Goal: Task Accomplishment & Management: Use online tool/utility

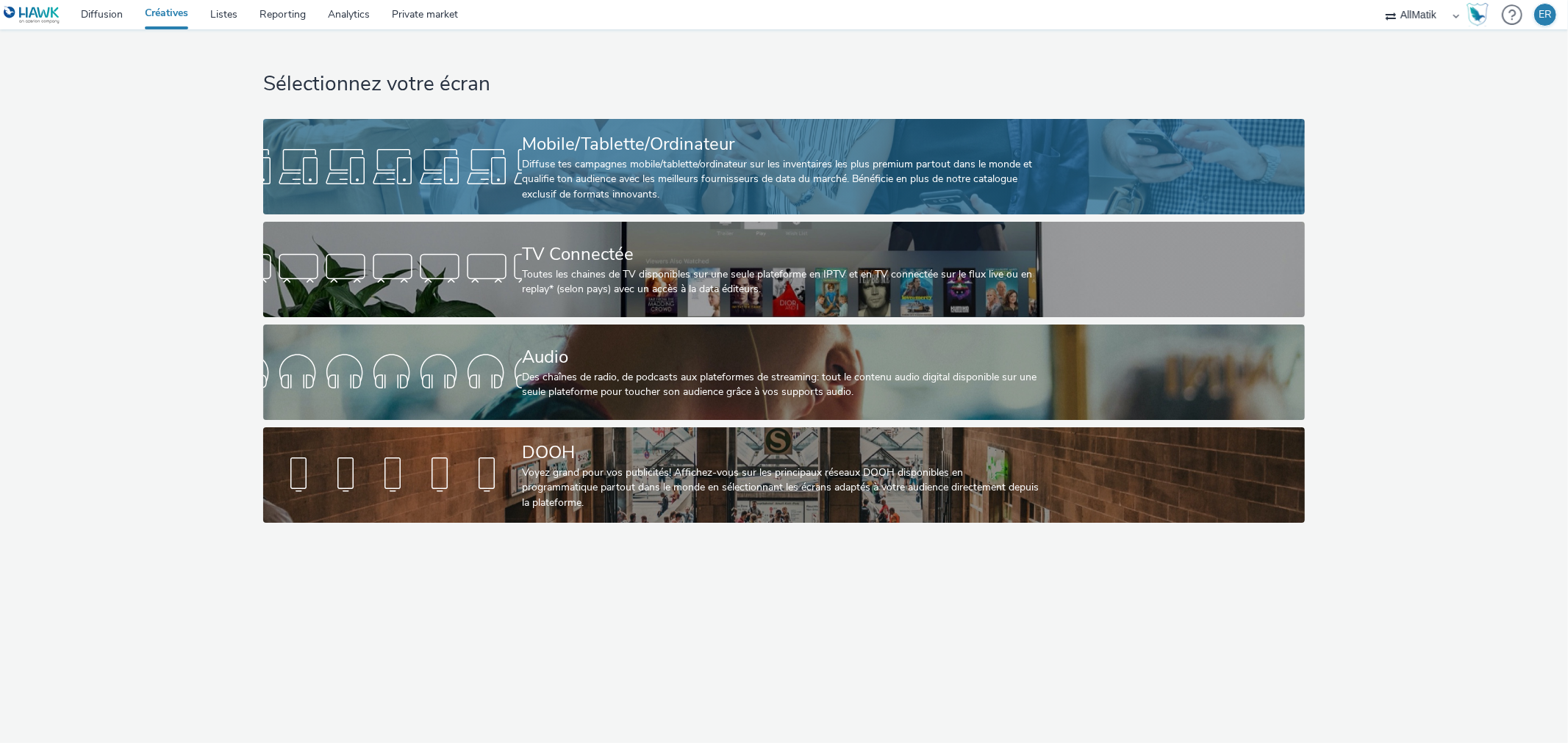
click at [671, 125] on div "Mobile/Tablette/Ordinateur Diffuse tes campagnes mobile/tablette/ordinateur sur…" at bounding box center [782, 167] width 518 height 96
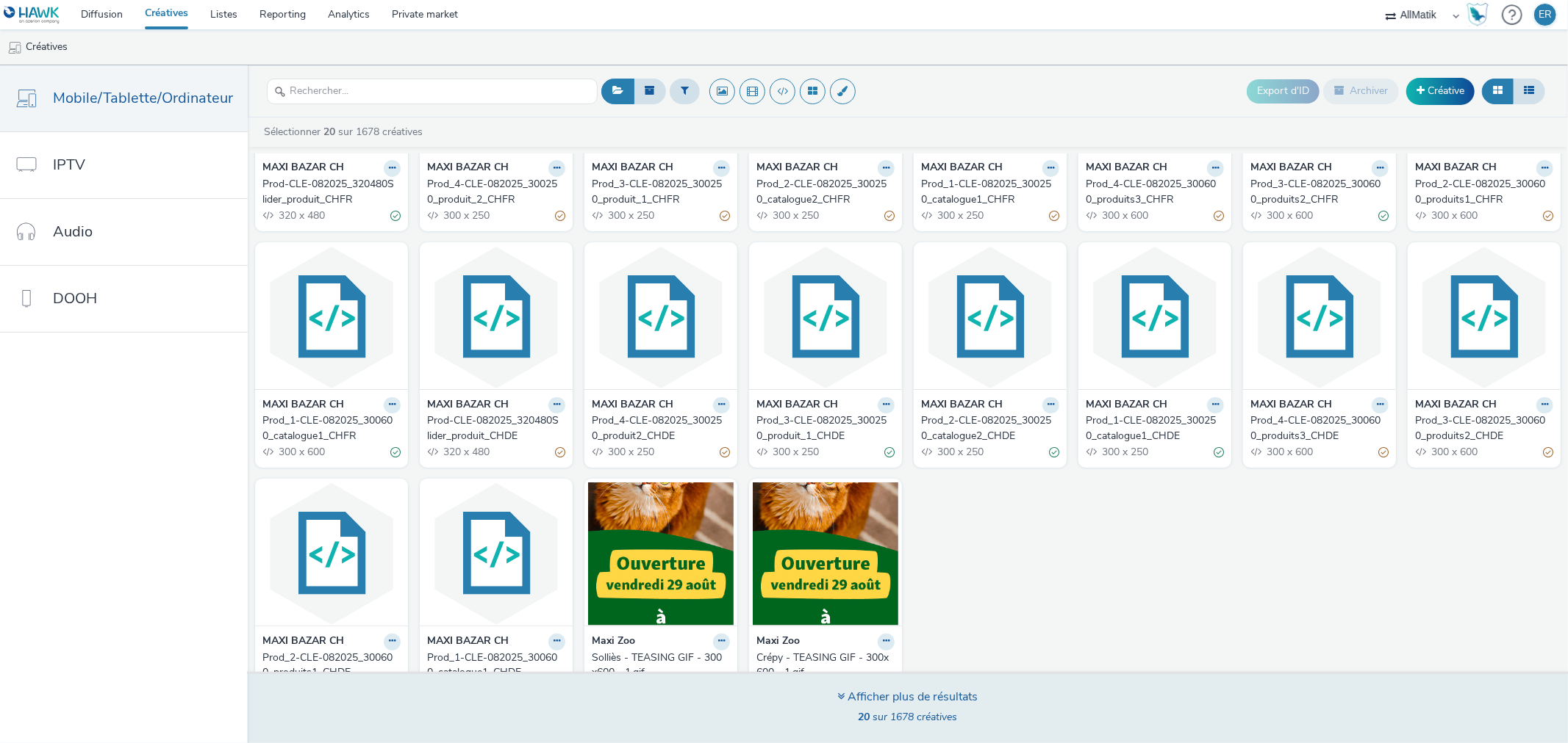
scroll to position [163, 0]
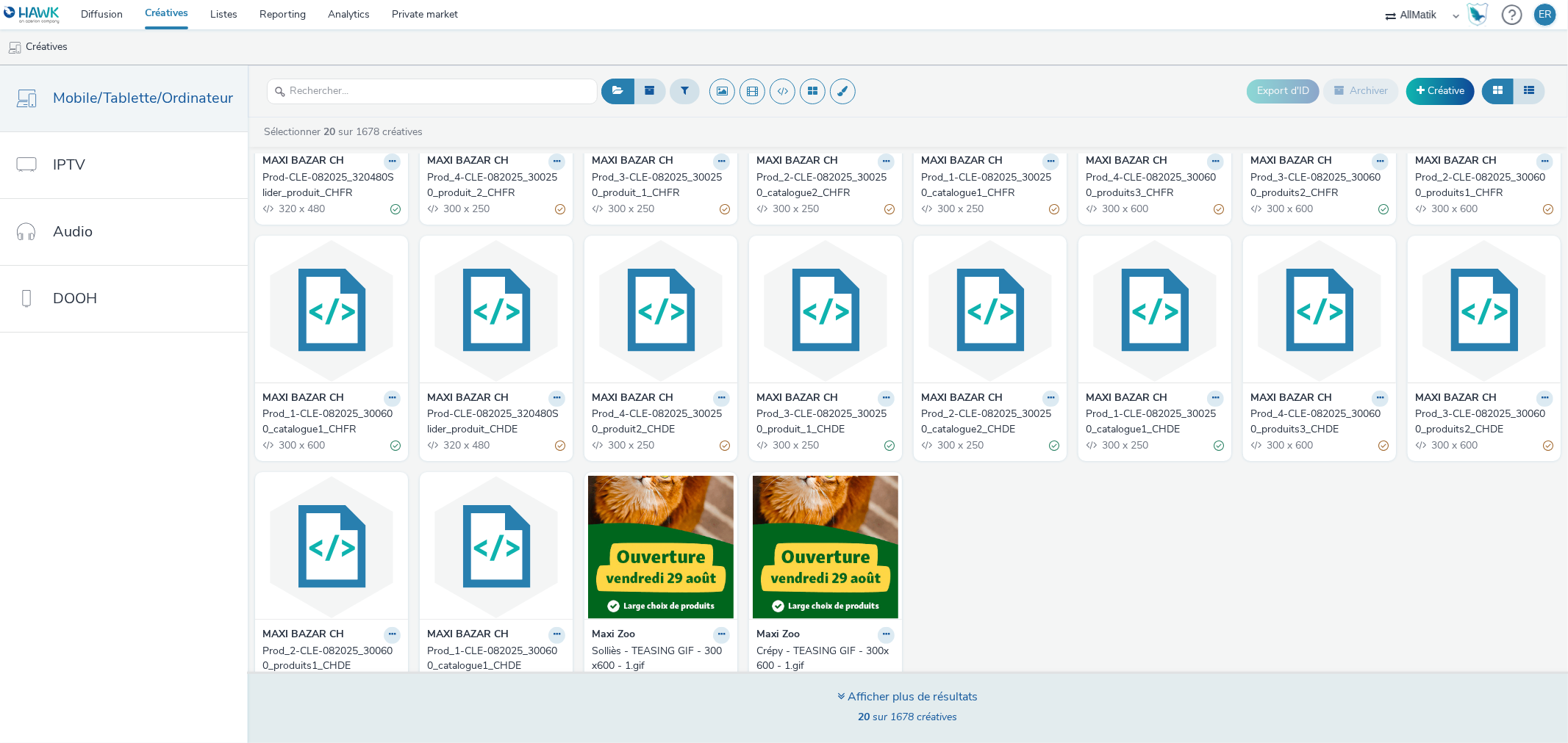
click at [912, 686] on div "Afficher plus de résultats 20 sur 1678 créatives" at bounding box center [908, 708] width 1330 height 71
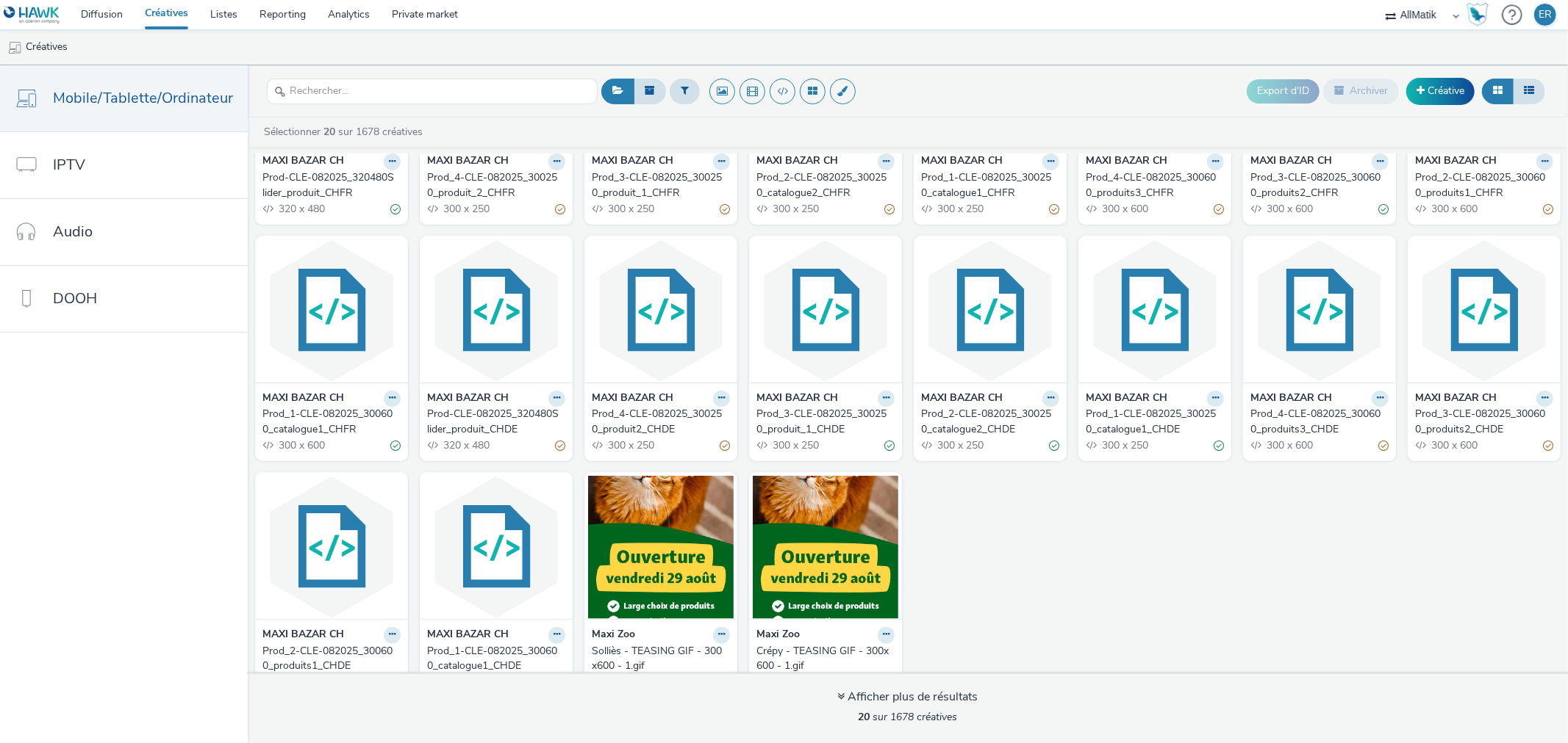
scroll to position [194, 0]
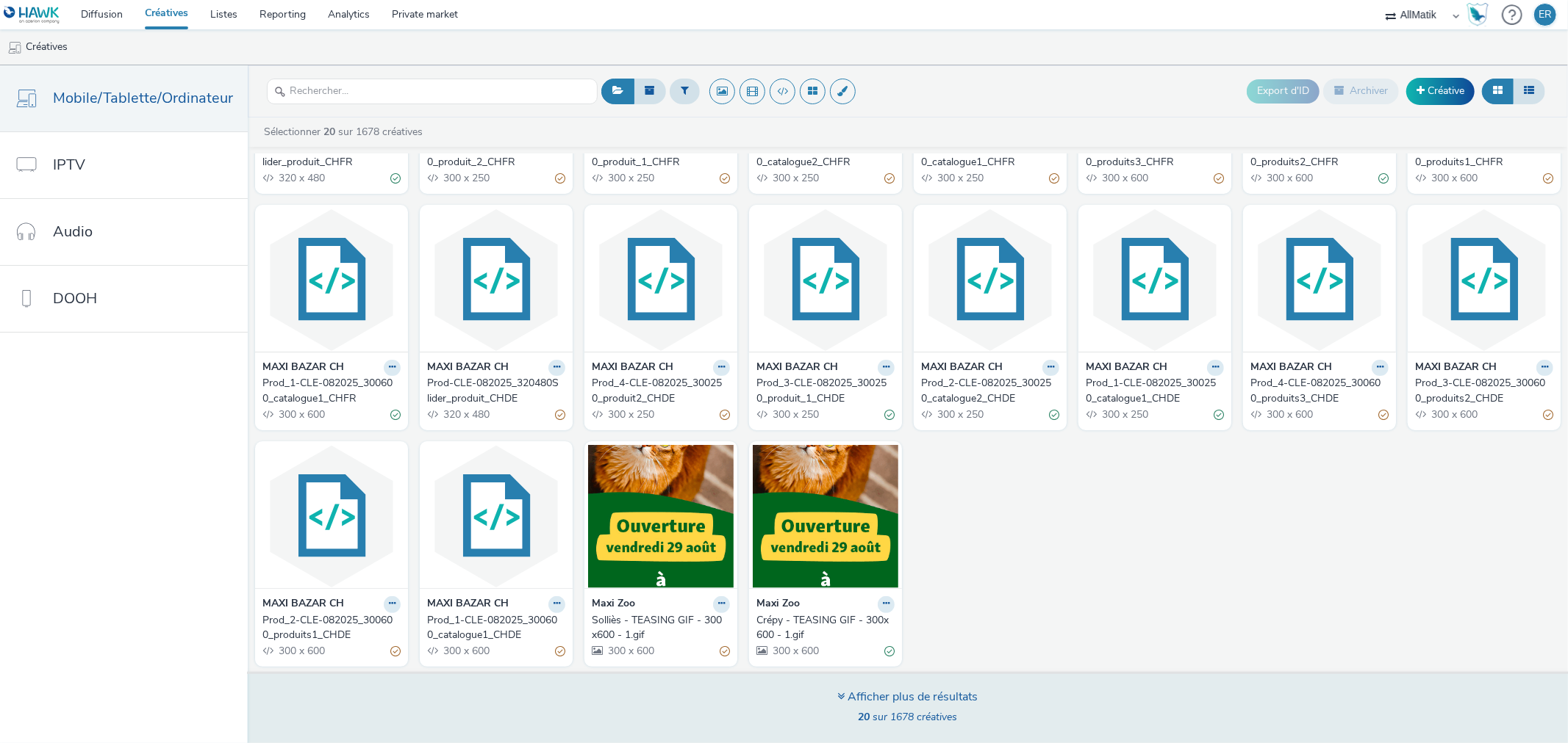
click at [961, 714] on div "20 sur 1678 créatives" at bounding box center [909, 718] width 141 height 15
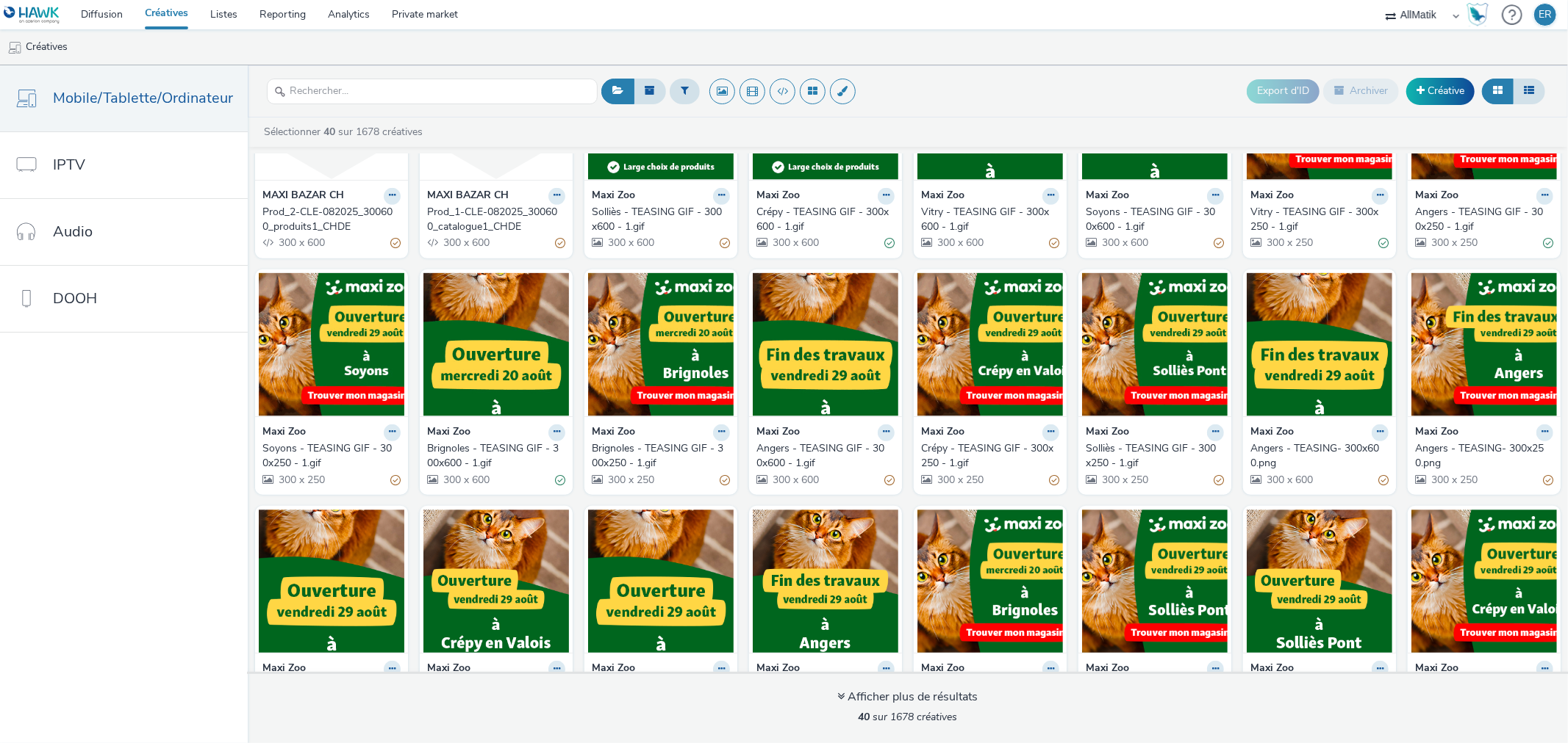
scroll to position [667, 0]
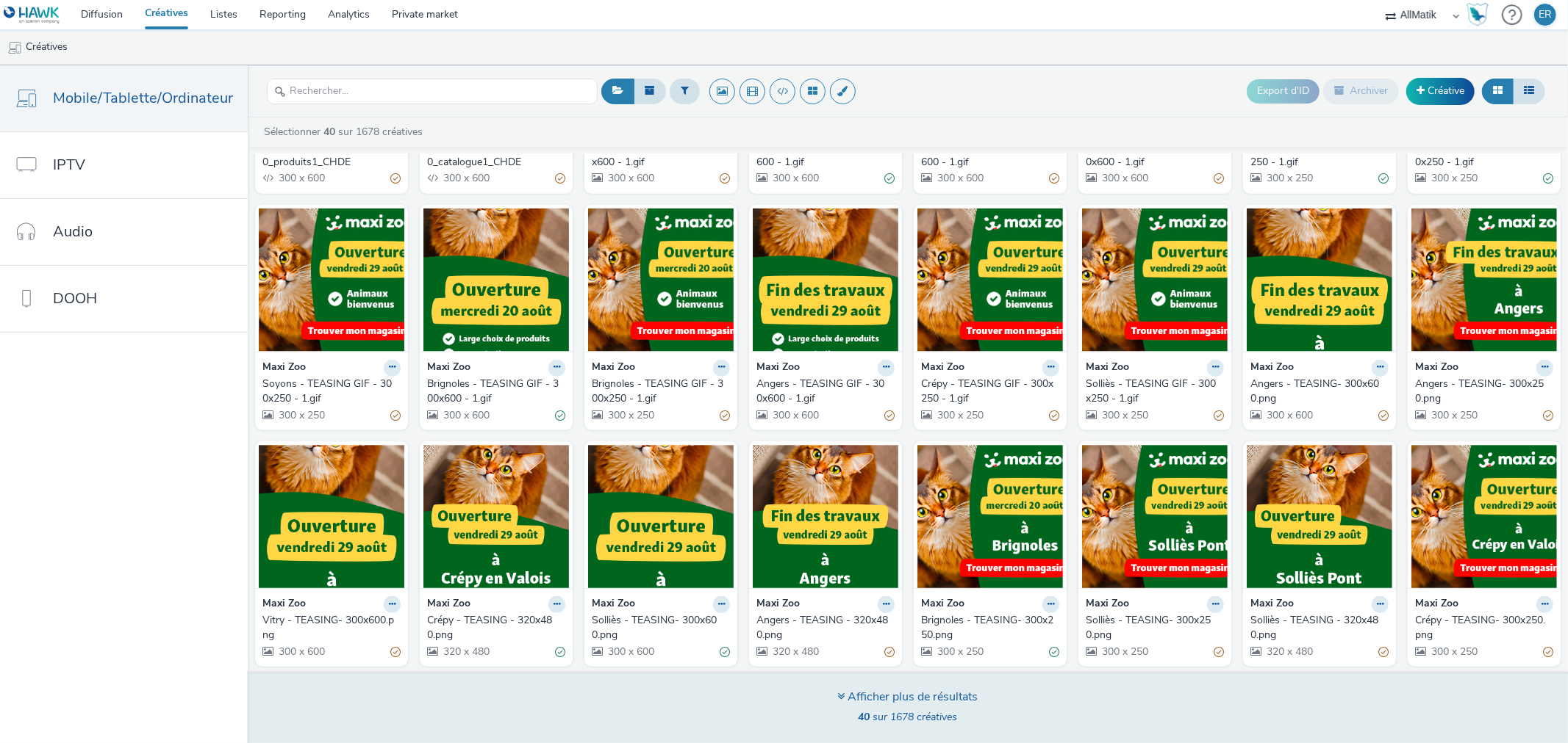
click at [832, 695] on div "Afficher plus de résultats 40 sur 1678 créatives" at bounding box center [908, 708] width 1330 height 71
click at [871, 707] on div "Afficher plus de résultats 40 sur 1678 créatives" at bounding box center [909, 709] width 141 height 40
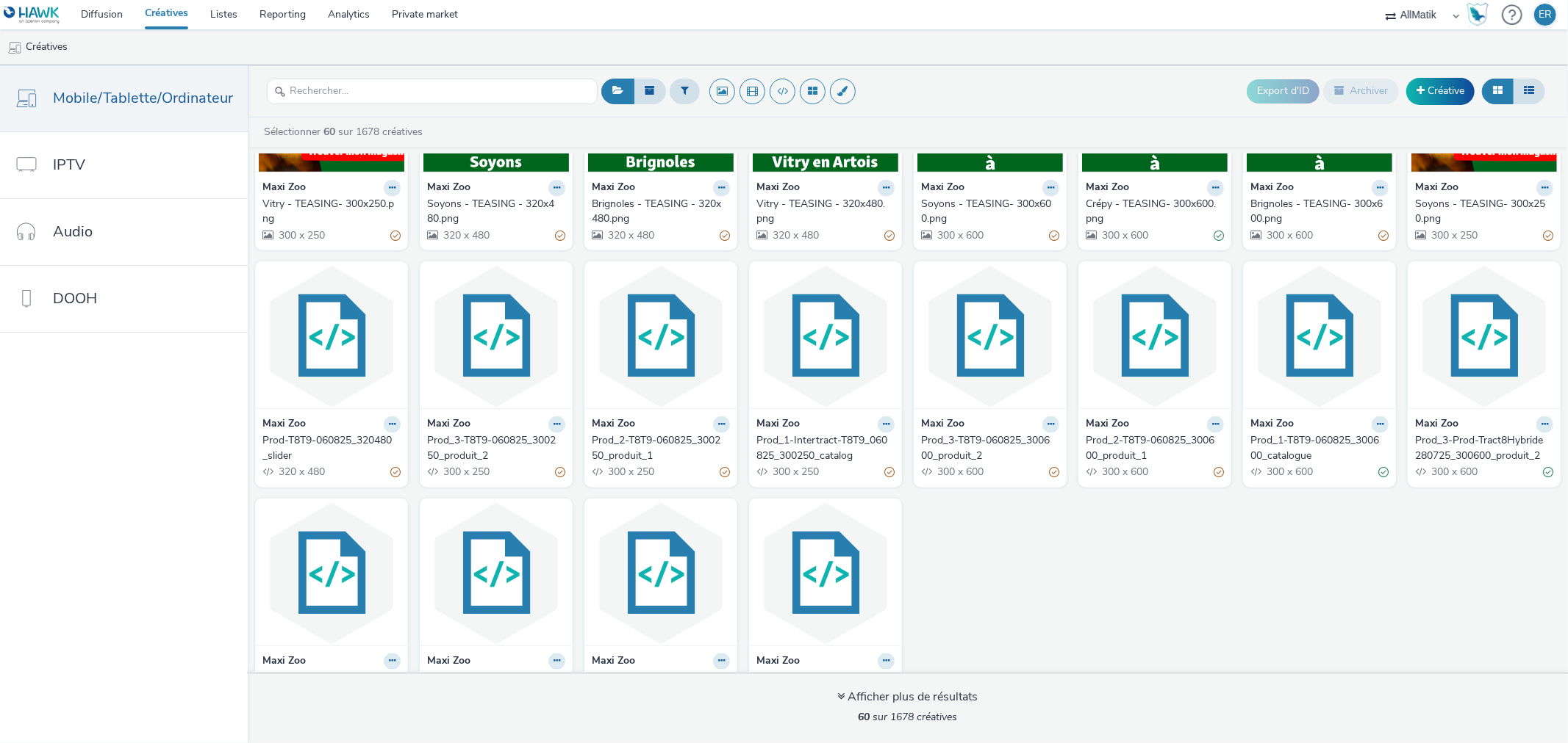
scroll to position [1377, 0]
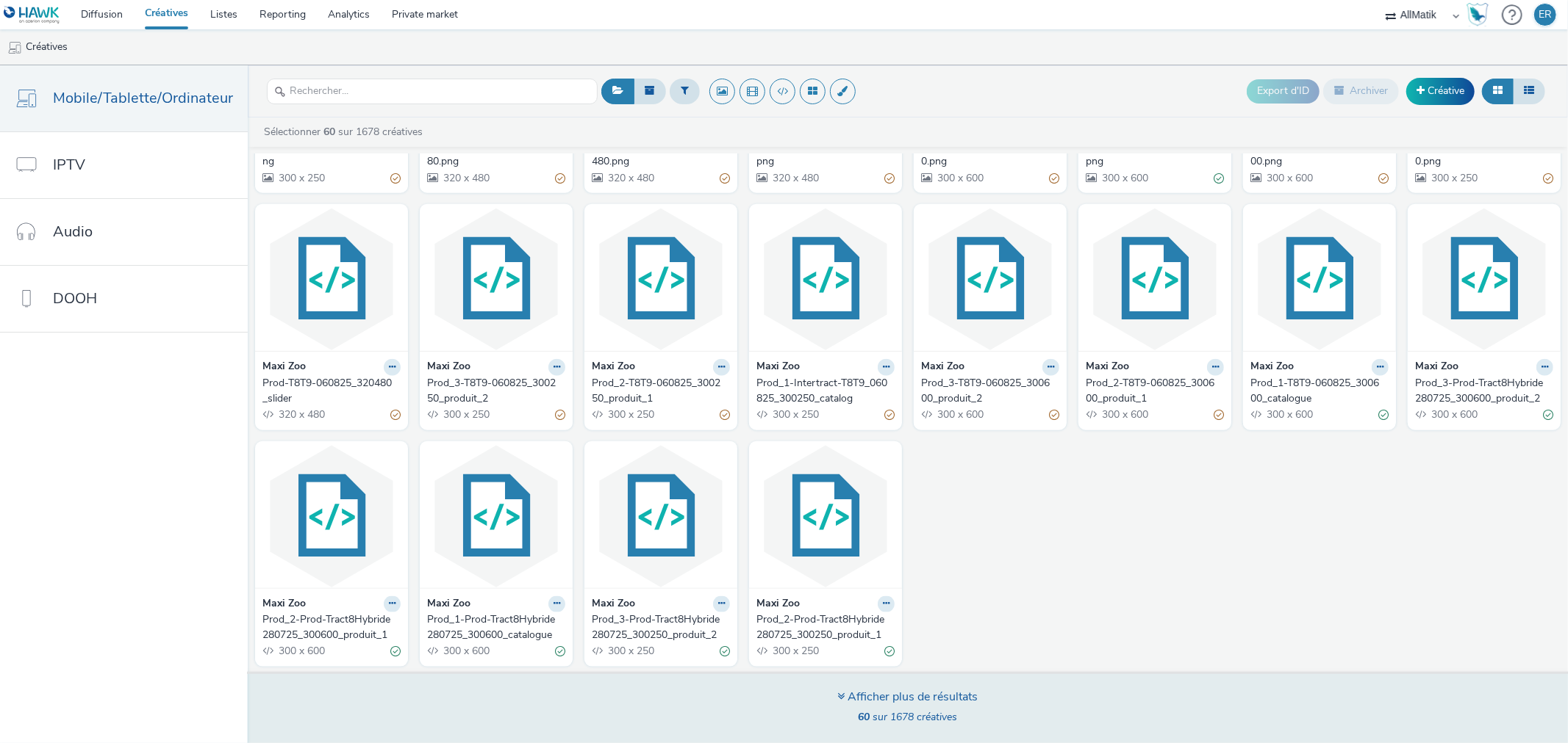
click at [898, 700] on div "Afficher plus de résultats" at bounding box center [909, 697] width 141 height 17
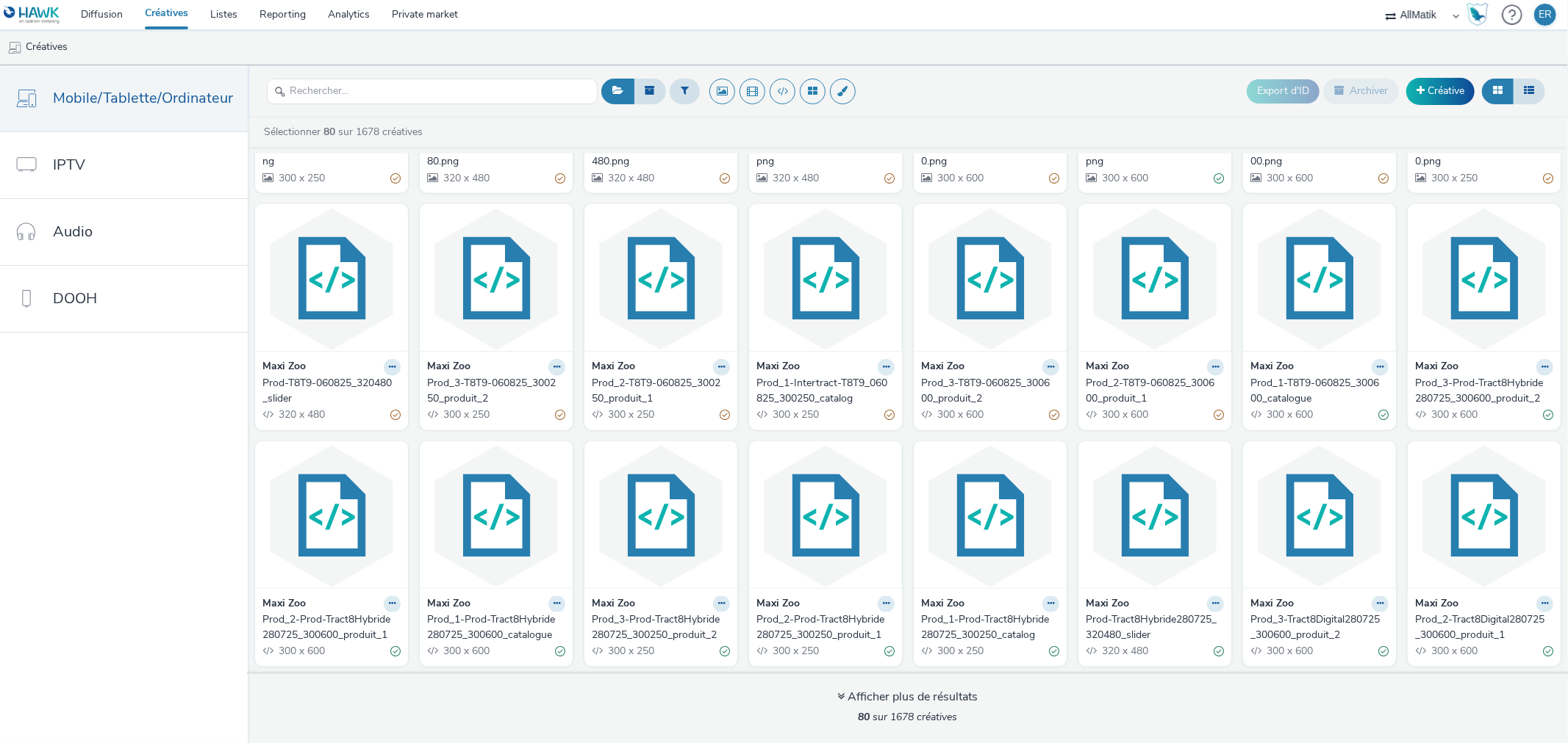
scroll to position [1786, 0]
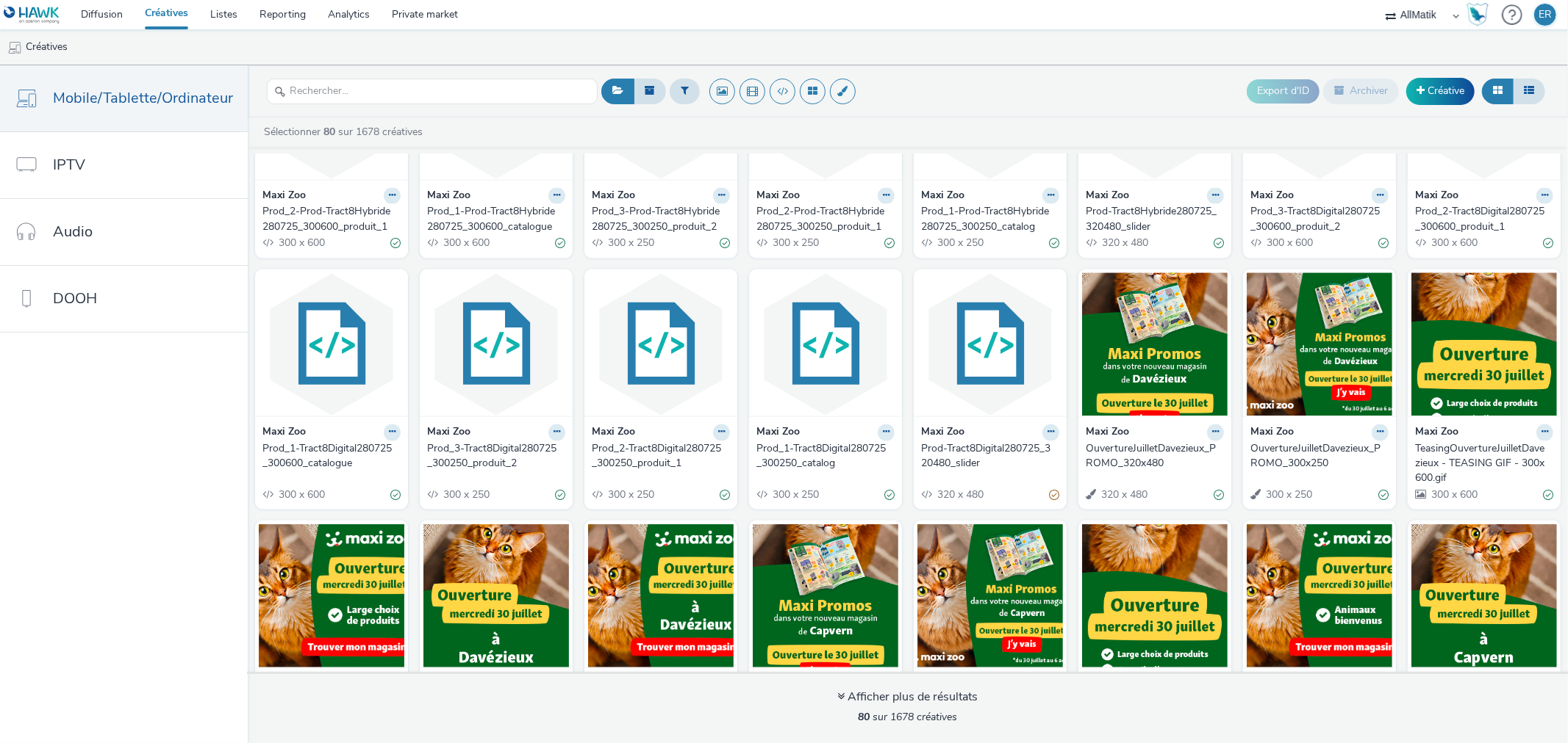
click at [1193, 434] on div "Maxi Zoo" at bounding box center [1154, 432] width 138 height 17
click at [1187, 480] on link "Dupliquer" at bounding box center [1168, 488] width 111 height 29
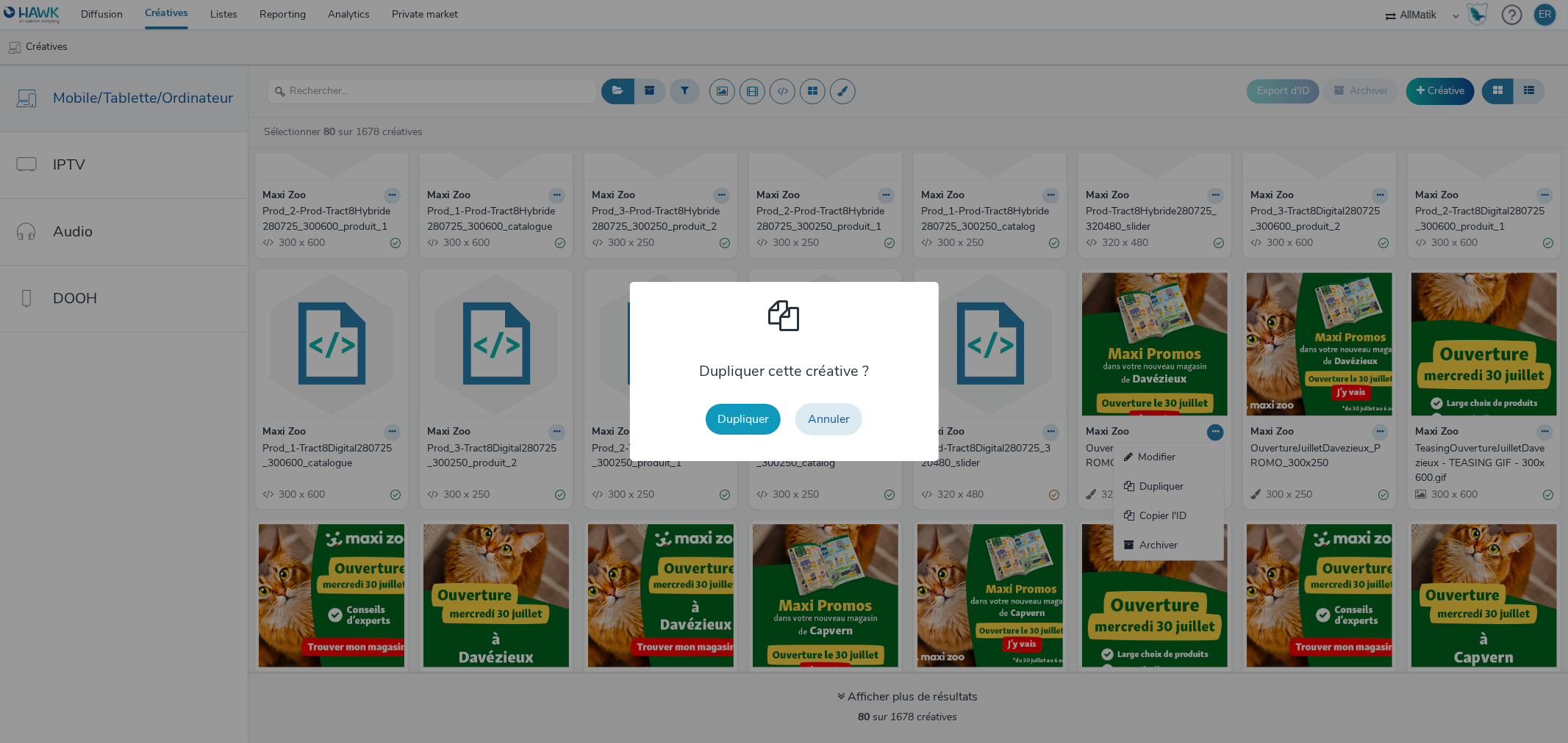
click at [735, 407] on button "Dupliquer" at bounding box center [742, 419] width 75 height 31
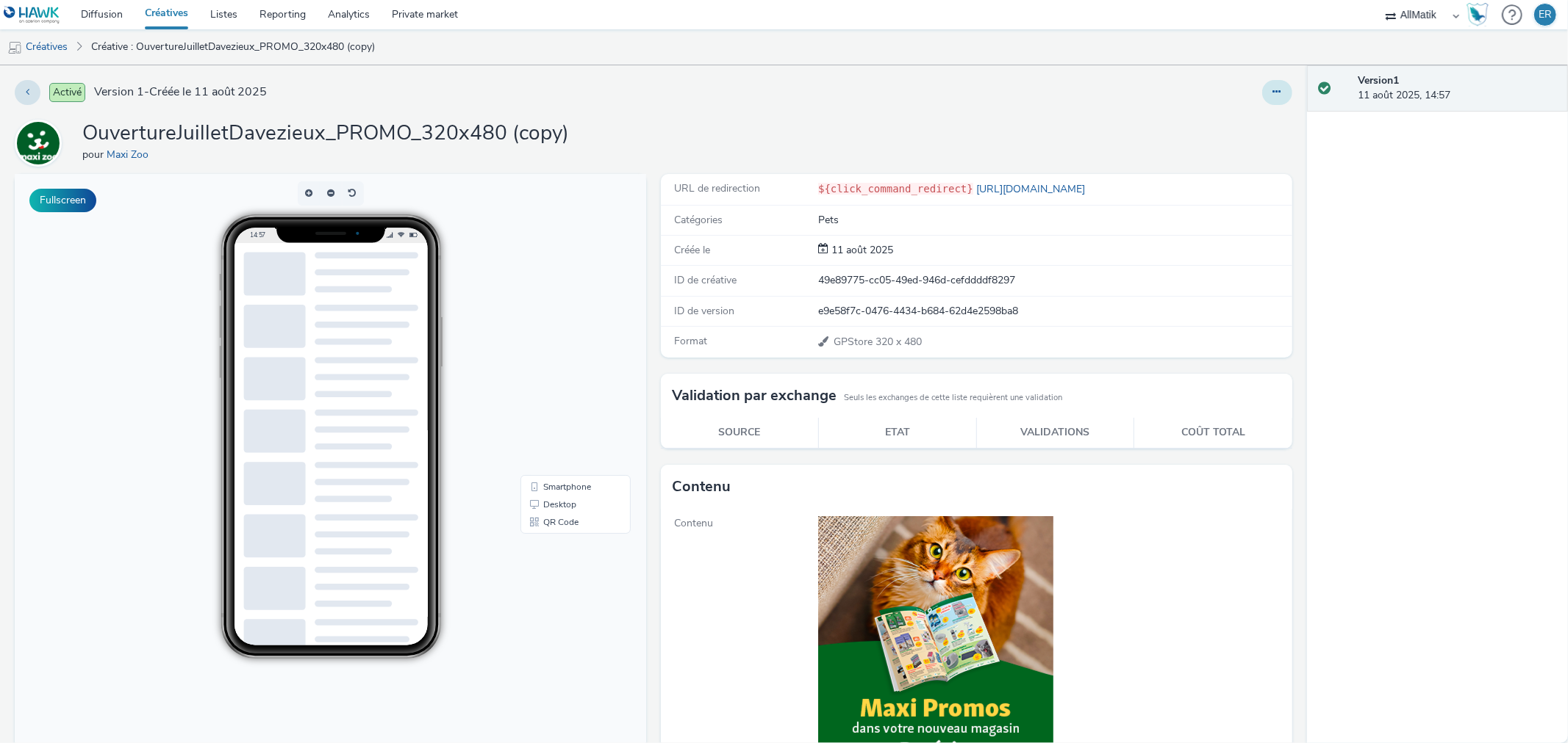
click at [1275, 96] on button at bounding box center [1277, 93] width 30 height 25
click at [1201, 132] on link "Modifier" at bounding box center [1236, 122] width 111 height 29
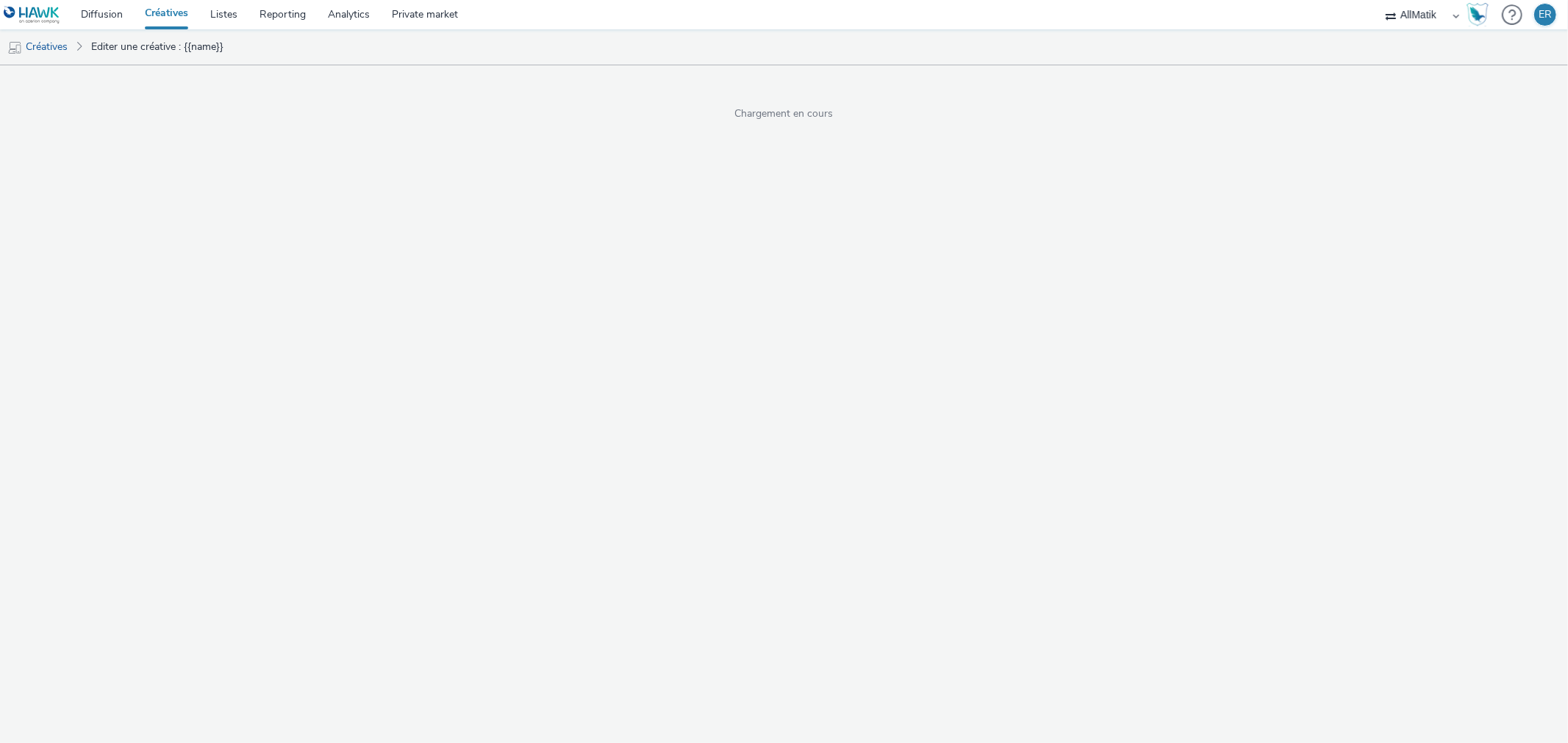
select select "1"
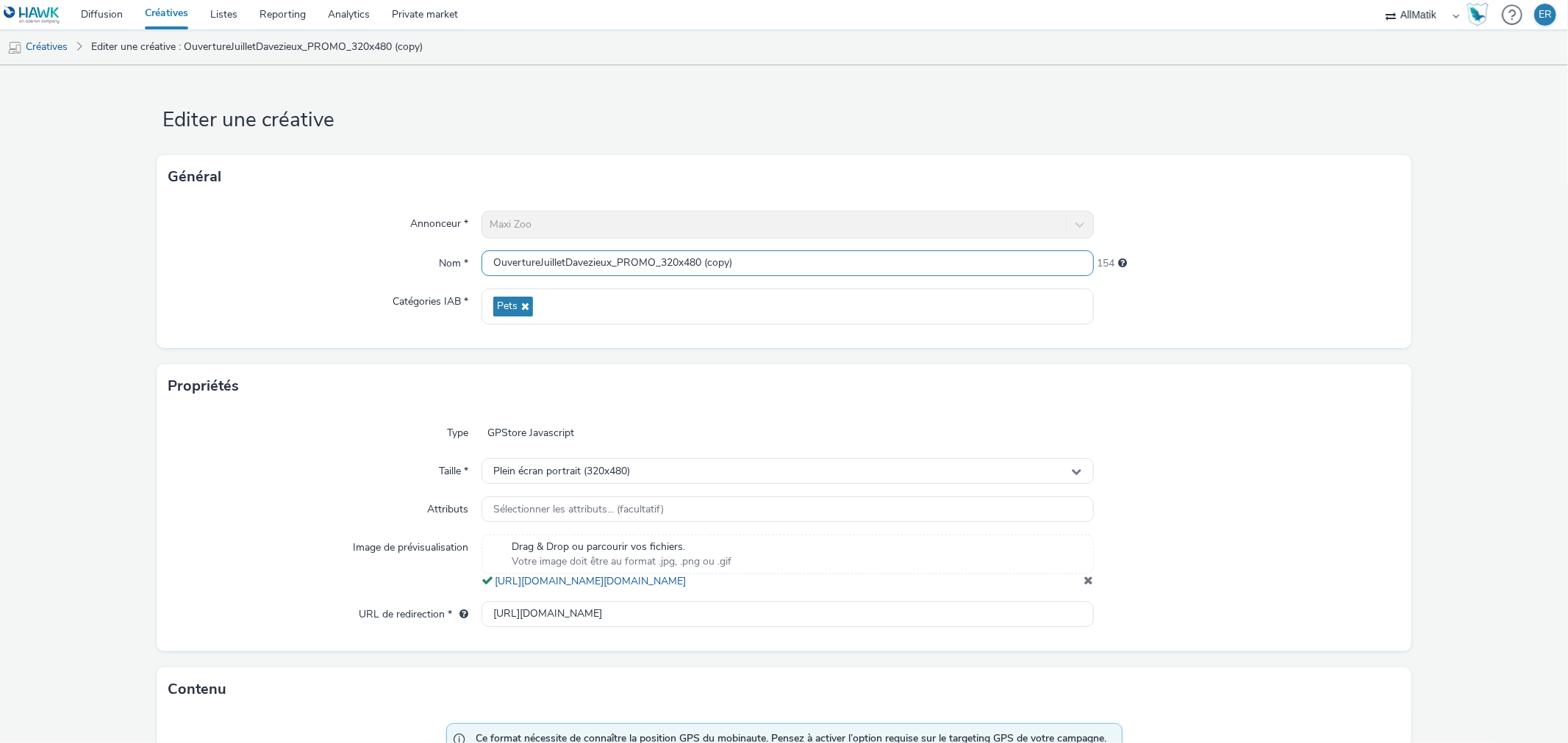
click at [566, 270] on input "OuvertureJuilletDavezieux_PROMO_320x480 (copy)" at bounding box center [786, 263] width 611 height 25
paste input "text"
click at [556, 270] on input "OuvertureJuilletDavezieux_PROMO_320x480 (copy)" at bounding box center [786, 263] width 611 height 25
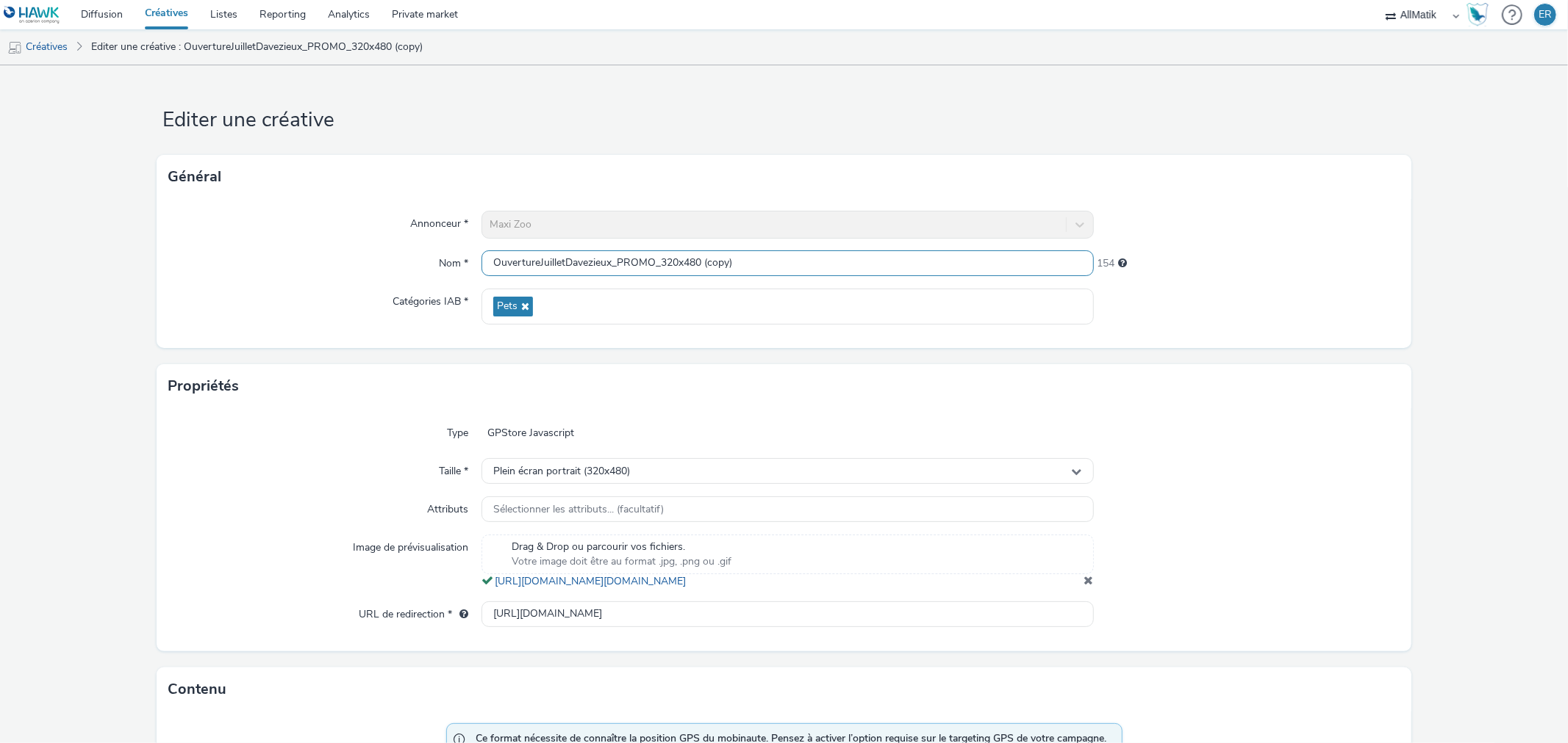
click at [794, 252] on input "OuvertureJuilletDavezieux_PROMO_320x480 (copy)" at bounding box center [786, 263] width 611 height 25
paste input "Hawk_TeasingOuvertureAoutBrignoles_gif"
drag, startPoint x: 798, startPoint y: 258, endPoint x: 909, endPoint y: 258, distance: 111.0
click at [909, 258] on input "OuvertureJuilletDavezieux_PROMO_320x480 (copy)Hawk_TeasingOuvertureAoutBrignole…" at bounding box center [786, 263] width 611 height 25
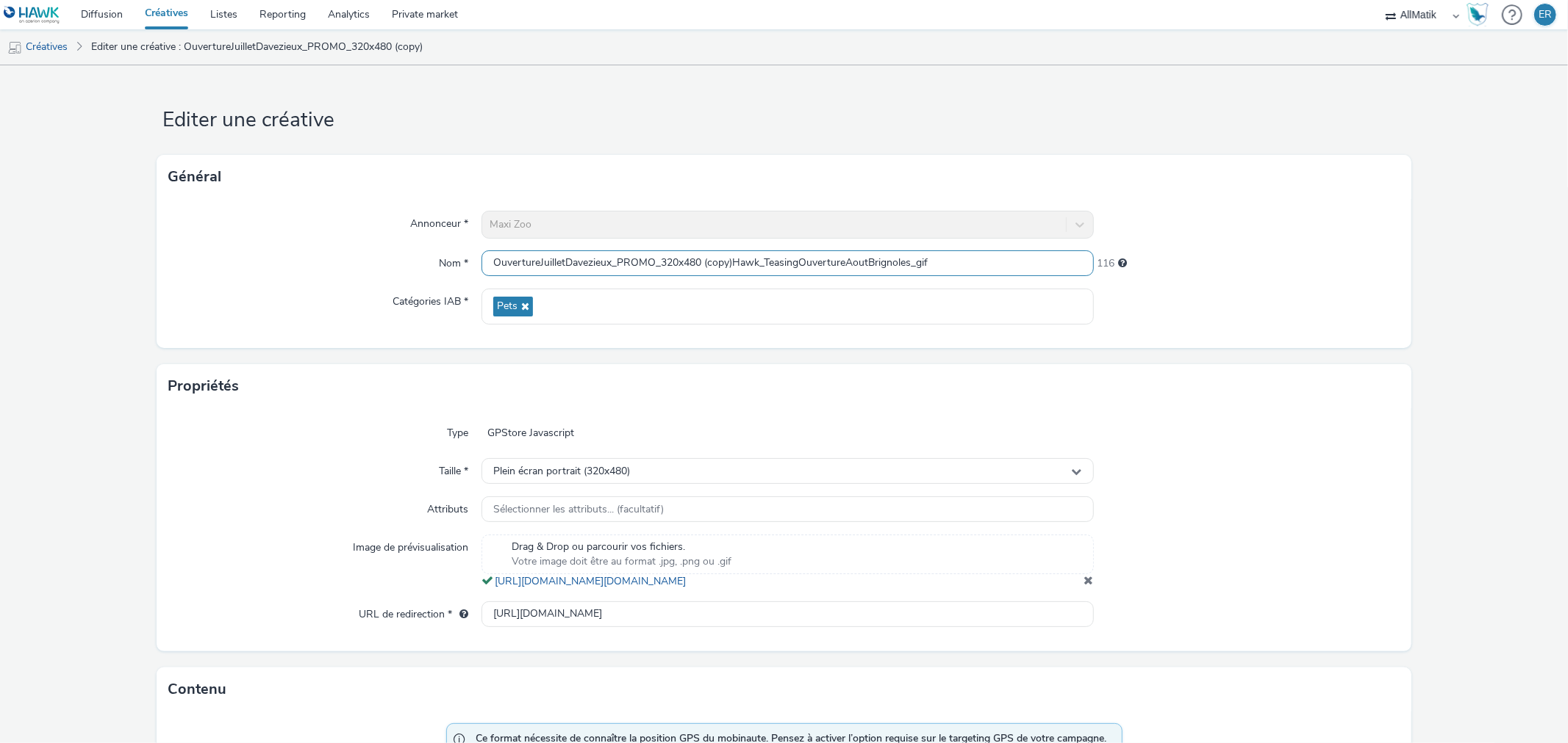
drag, startPoint x: 610, startPoint y: 262, endPoint x: 537, endPoint y: 276, distance: 74.3
click at [537, 276] on input "OuvertureJuilletDavezieux_PROMO_320x480 (copy)Hawk_TeasingOuvertureAoutBrignole…" at bounding box center [786, 263] width 611 height 25
paste input "OuvertureAoutBrignoles"
click at [539, 263] on input "OuvertureOuvertureAoutBrignoles_PROMO_320x480 (copy)Hawk_TeasingOuvertureAoutBr…" at bounding box center [786, 263] width 611 height 25
click at [690, 260] on input "OuvertureAoutBrignoles_PROMO_320x480 (copy)Hawk_TeasingOuvertureAoutBrignoles_g…" at bounding box center [786, 263] width 611 height 25
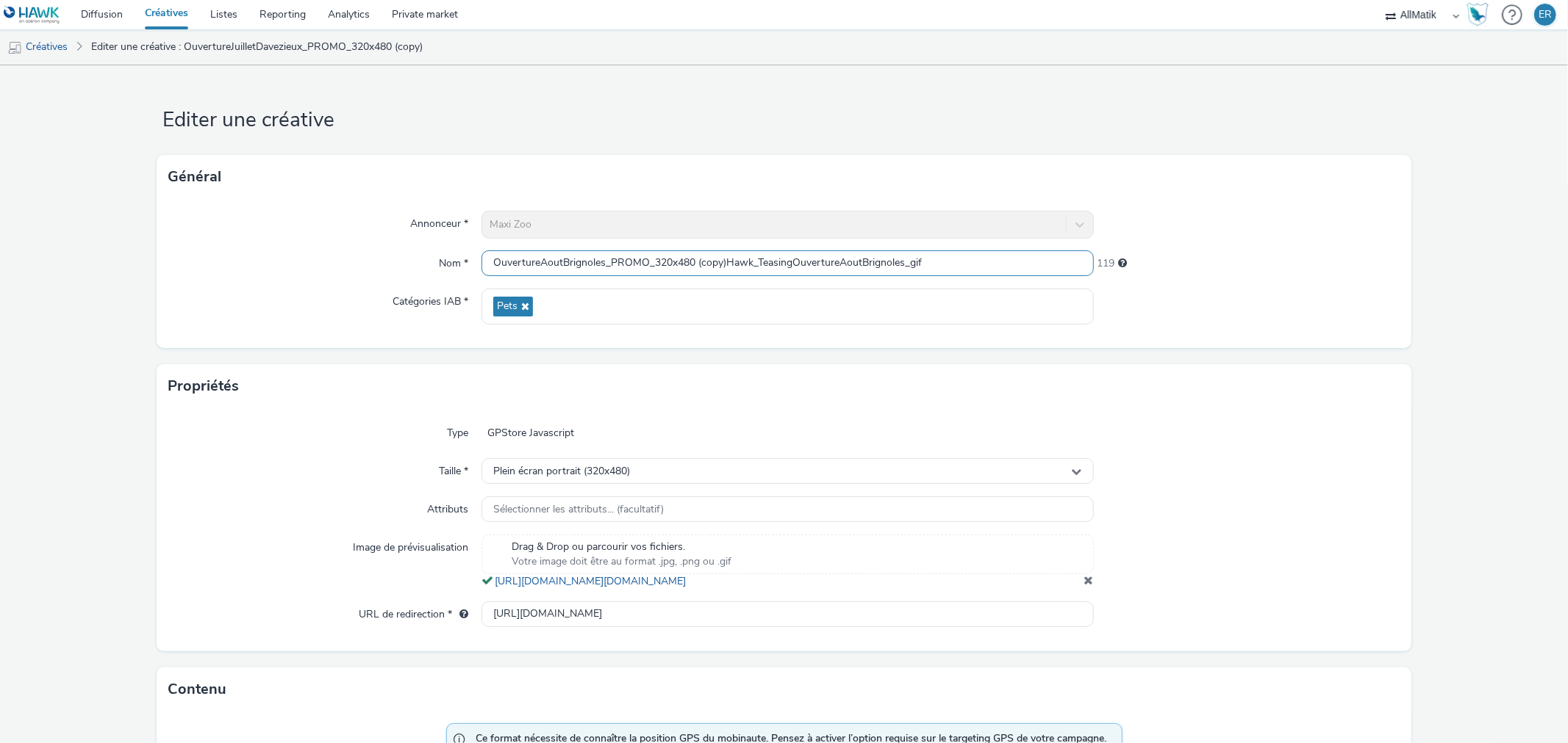
scroll to position [0, 0]
click at [691, 259] on input "OuvertureAoutBrignoles_PROMO_320x480 (copy)Hawk_TeasingOuvertureAoutBrignoles_g…" at bounding box center [786, 263] width 611 height 25
drag, startPoint x: 691, startPoint y: 262, endPoint x: 1107, endPoint y: 265, distance: 416.0
click at [1107, 265] on div "Nom * OuvertureAoutBrignoles_PROMO_320x480 (copy)Hawk_TeasingOuvertureAoutBrign…" at bounding box center [784, 263] width 1231 height 26
type input "OuvertureAoutBrignoles_PROMO_320x480"
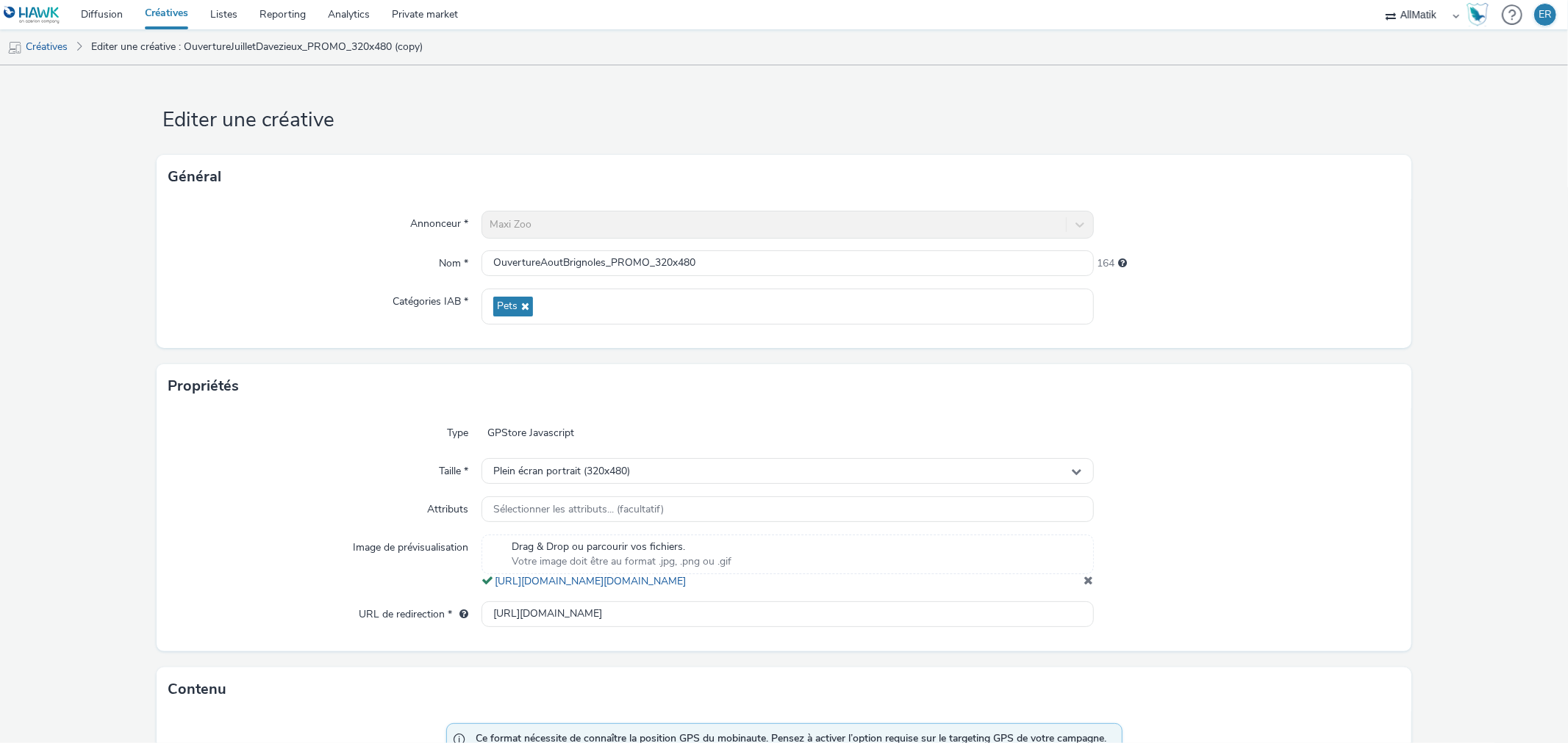
click at [1084, 587] on span at bounding box center [1089, 581] width 10 height 12
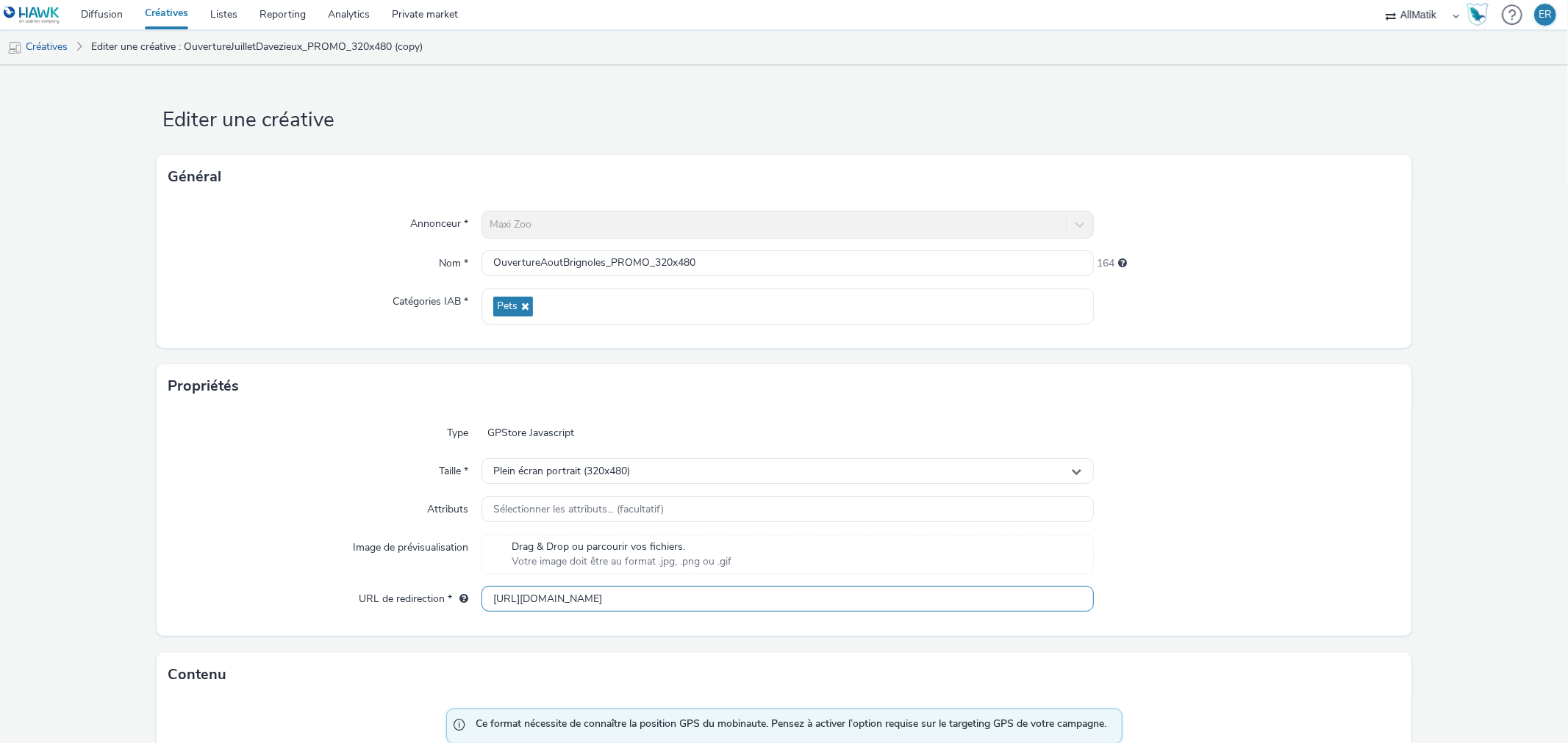
click at [552, 607] on input "https://www.maxizoo.fr/stores/maxi-zoo-davezieux/?utm_campaign=Ouverture%20Juil…" at bounding box center [786, 599] width 611 height 25
paste input "brignoles/?utm_campaign=OuvertureAoutBrignoles&utm_source=Hawk&utm_medium=displ…"
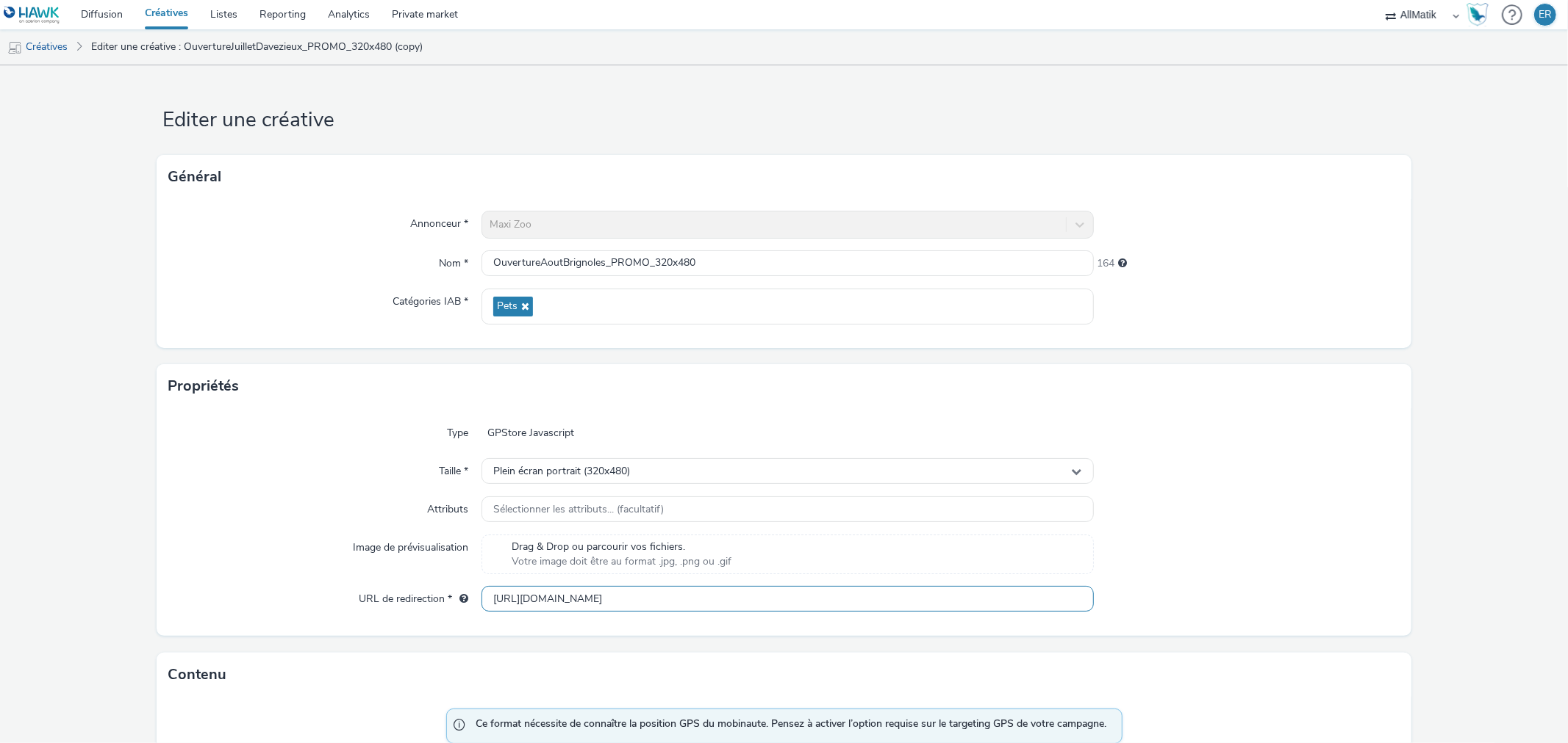
drag, startPoint x: 985, startPoint y: 598, endPoint x: 1252, endPoint y: 619, distance: 267.8
click at [1244, 619] on div "Type GPStore Javascript Taille * Plein écran portrait (320x480) Attributs Sélec…" at bounding box center [784, 522] width 1254 height 228
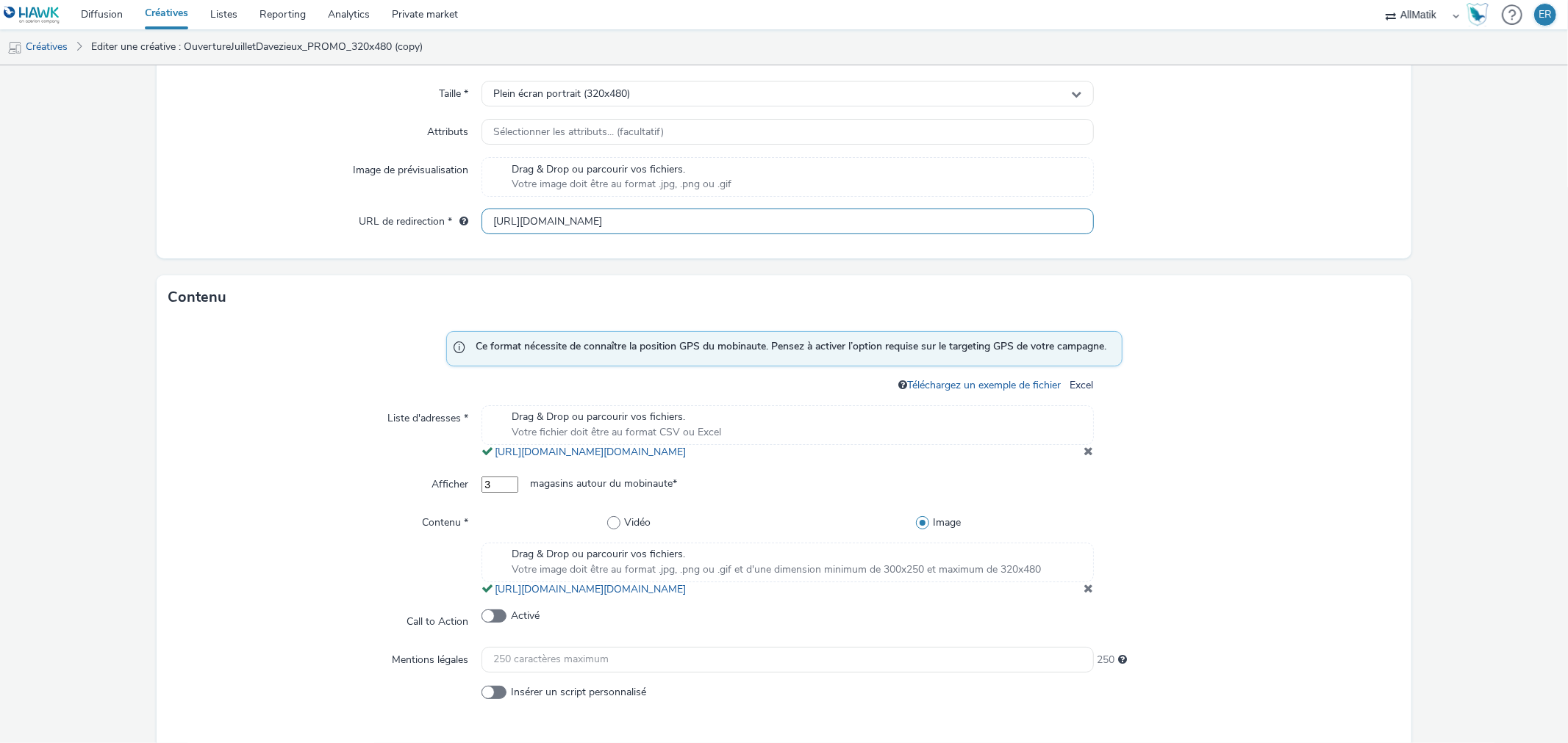
scroll to position [408, 0]
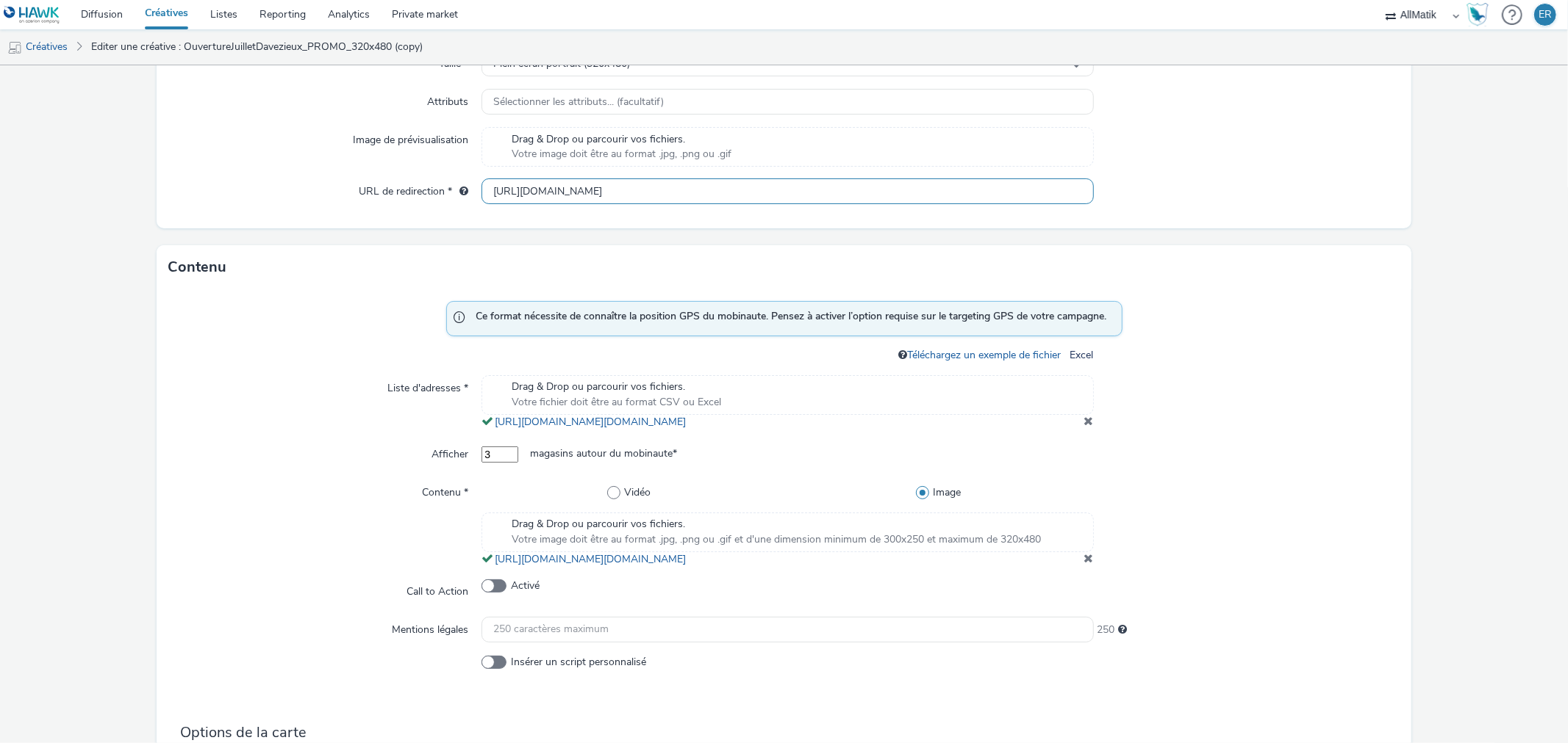
type input "https://www.maxizoo.fr/stores/maxi-zoo-brignoles/?utm_campaign=OuvertureAoutBri…"
click at [1084, 427] on span at bounding box center [1089, 421] width 10 height 12
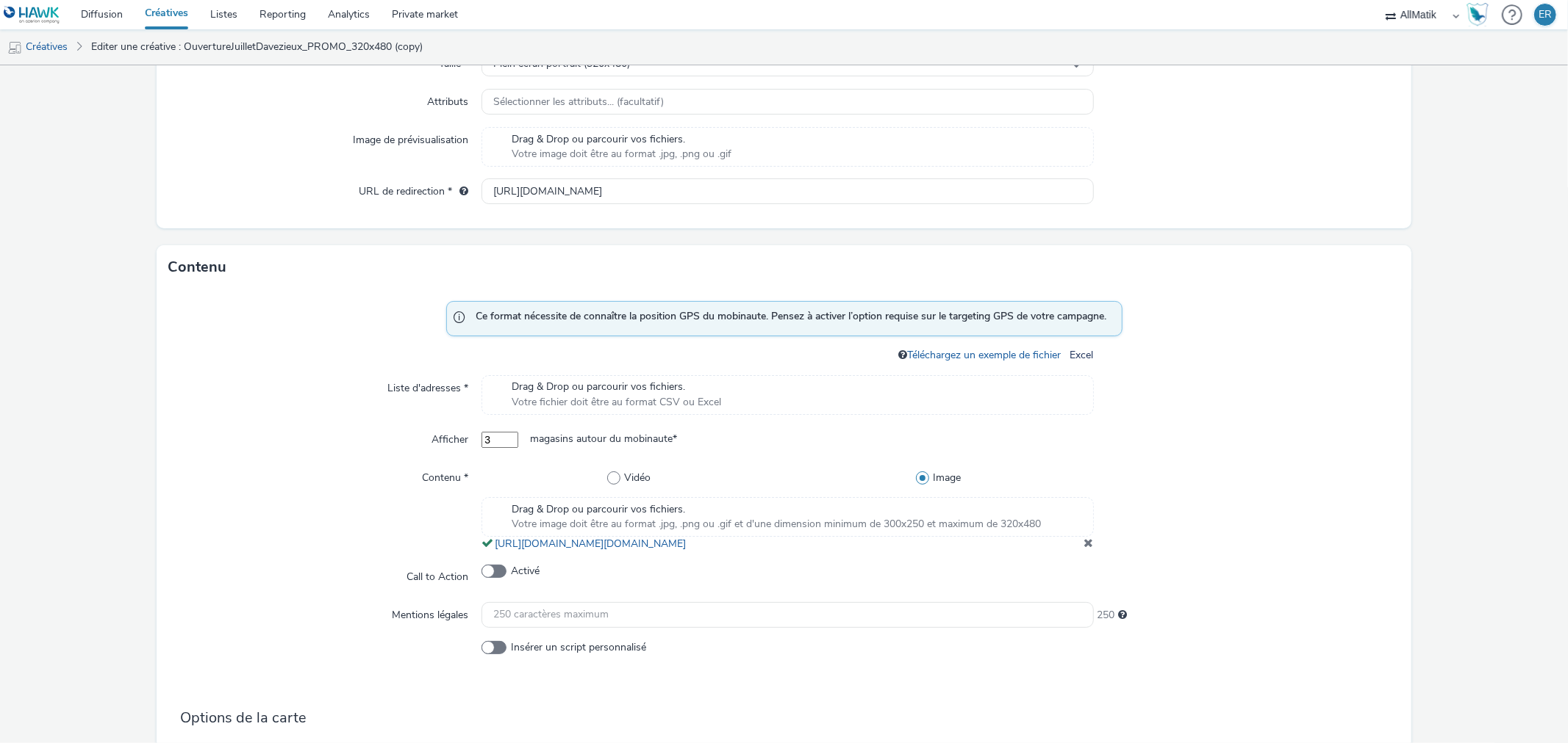
click at [1084, 548] on span at bounding box center [1089, 543] width 10 height 12
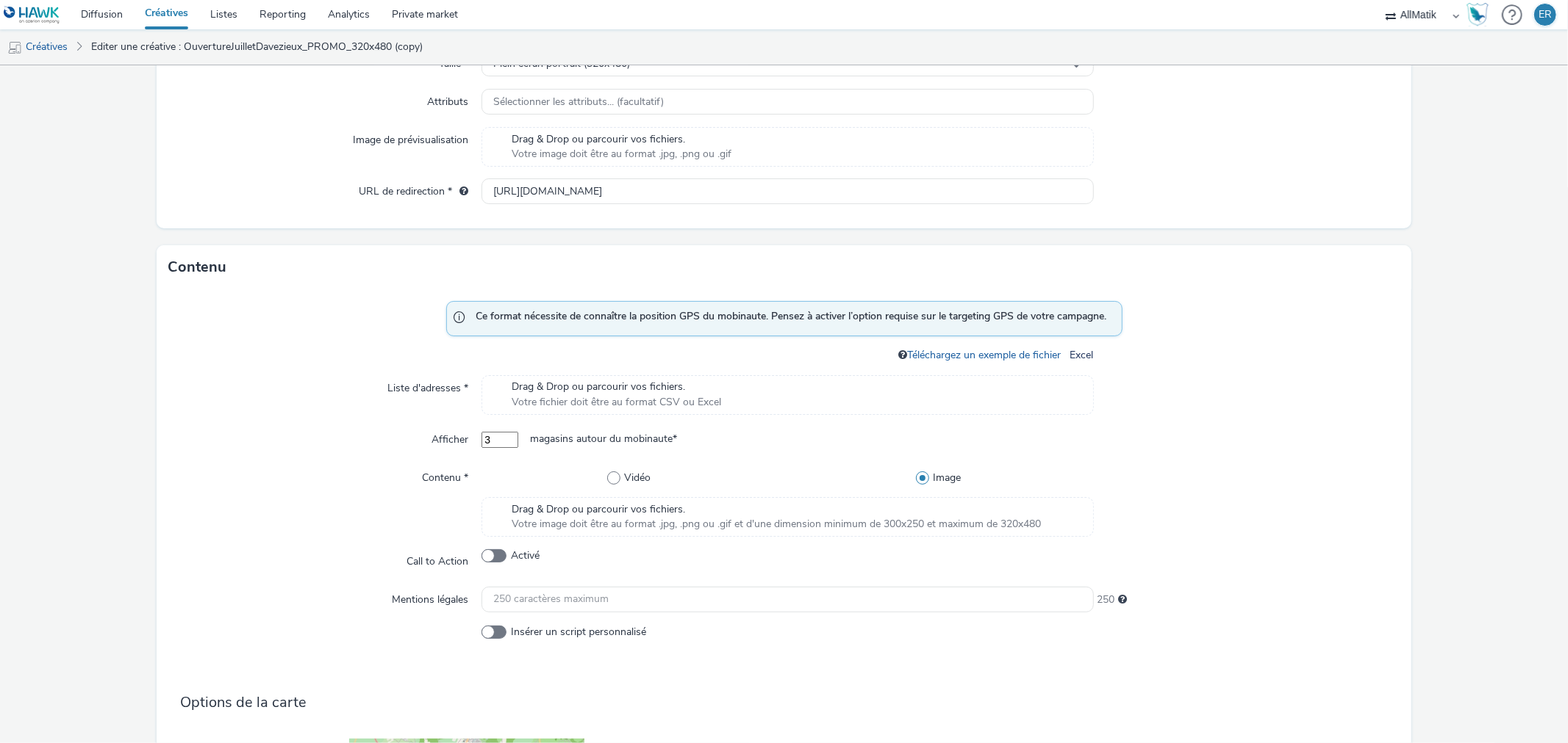
click at [676, 520] on span "Votre image doit être au format .jpg, .png ou .gif et d'une dimension minimum d…" at bounding box center [776, 524] width 529 height 15
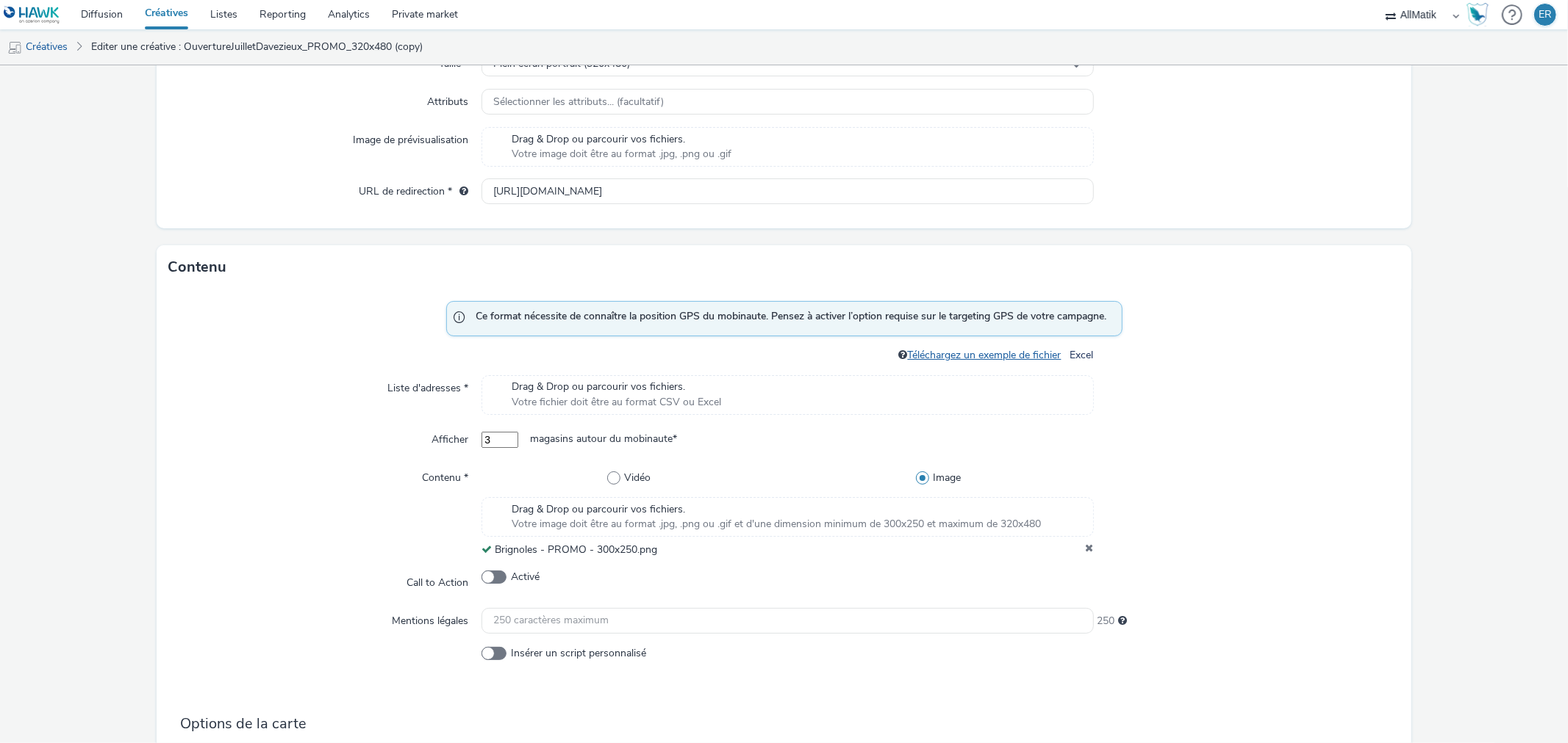
click at [962, 360] on link "Téléchargez un exemple de fichier" at bounding box center [987, 355] width 159 height 14
click at [774, 398] on div "Drag & Drop ou parcourir vos fichiers. Votre fichier doit être au format CSV ou…" at bounding box center [786, 395] width 611 height 40
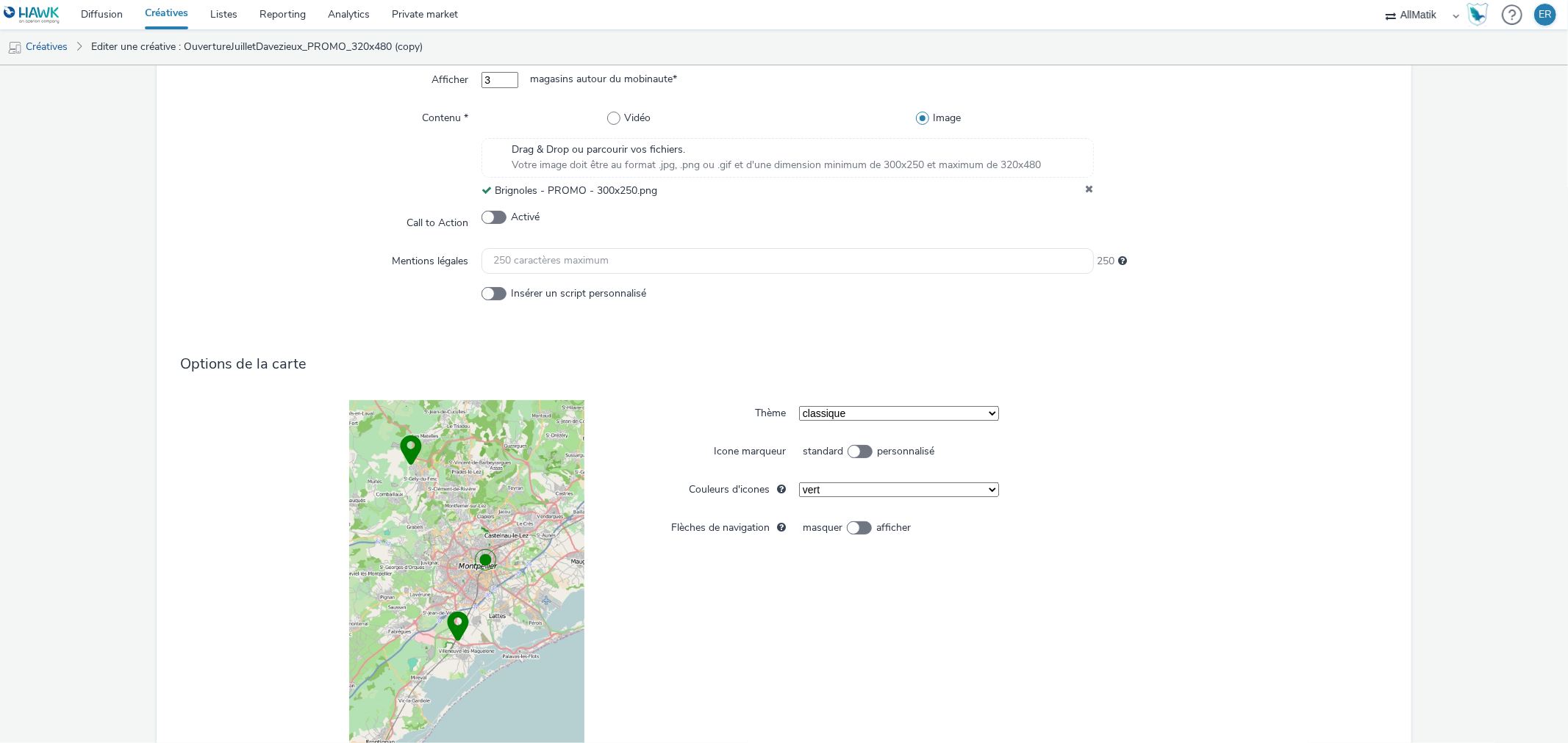
scroll to position [573, 0]
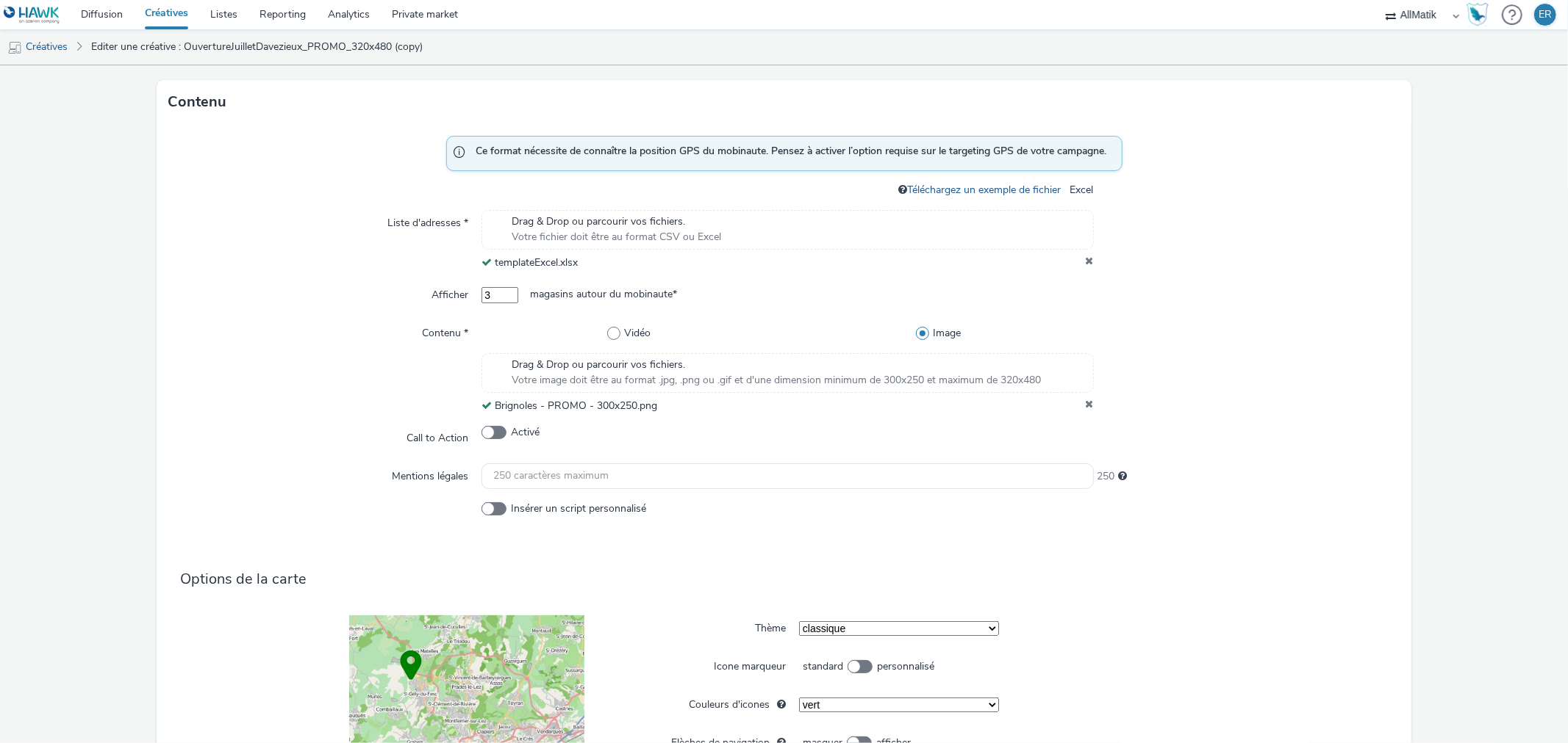
click at [970, 374] on span "Votre image doit être au format .jpg, .png ou .gif et d'une dimension minimum d…" at bounding box center [776, 380] width 529 height 15
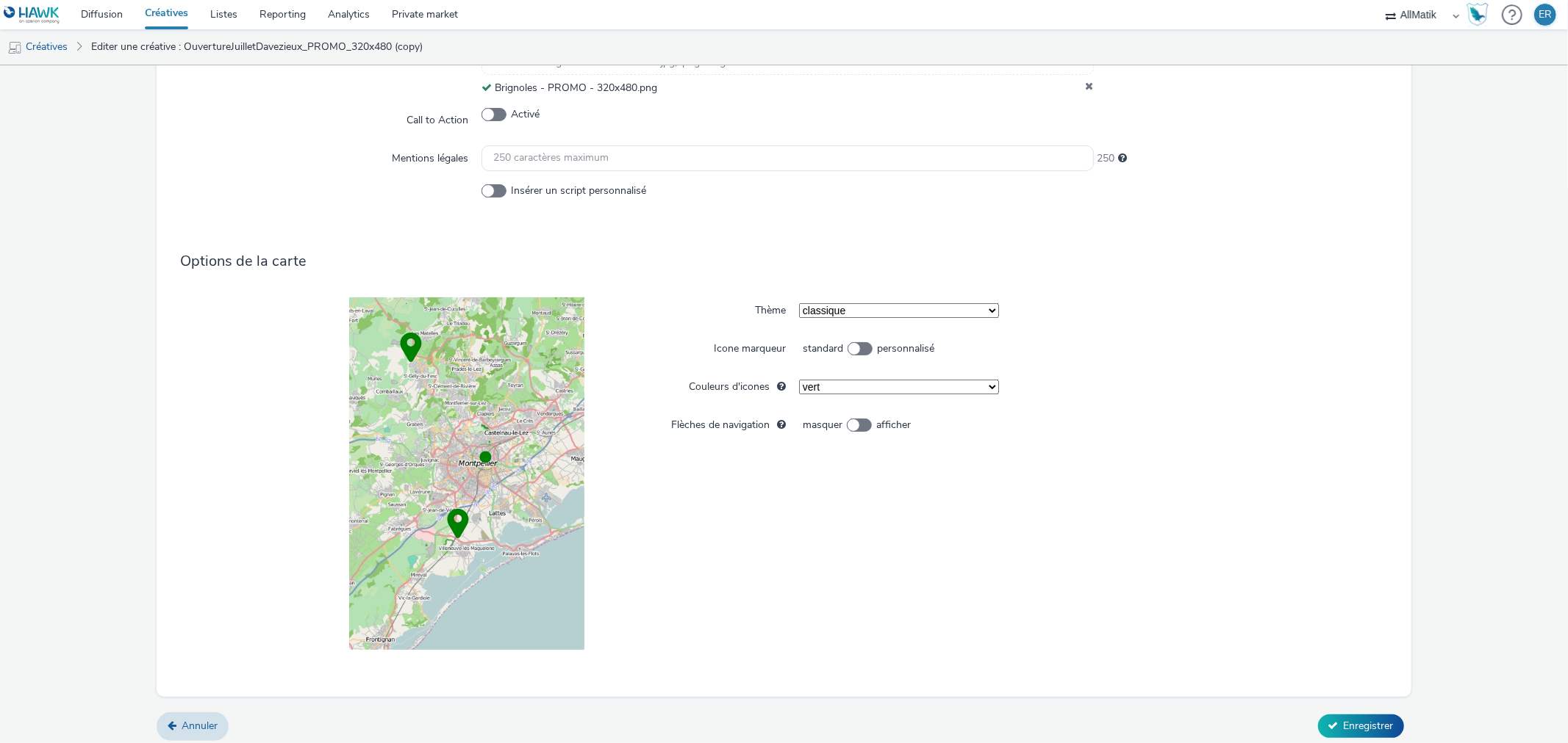
scroll to position [899, 0]
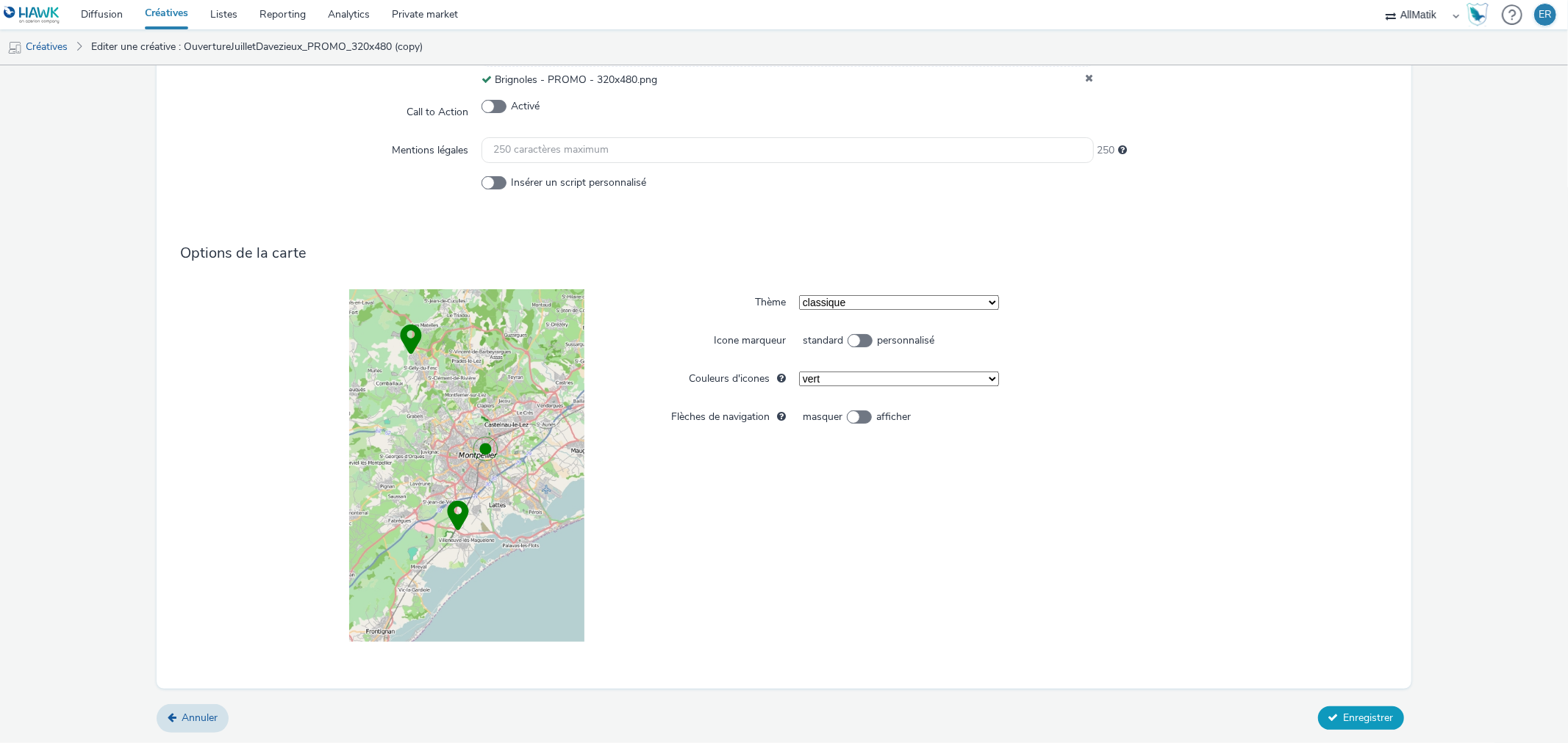
click at [1324, 729] on button "Enregistrer" at bounding box center [1361, 719] width 86 height 23
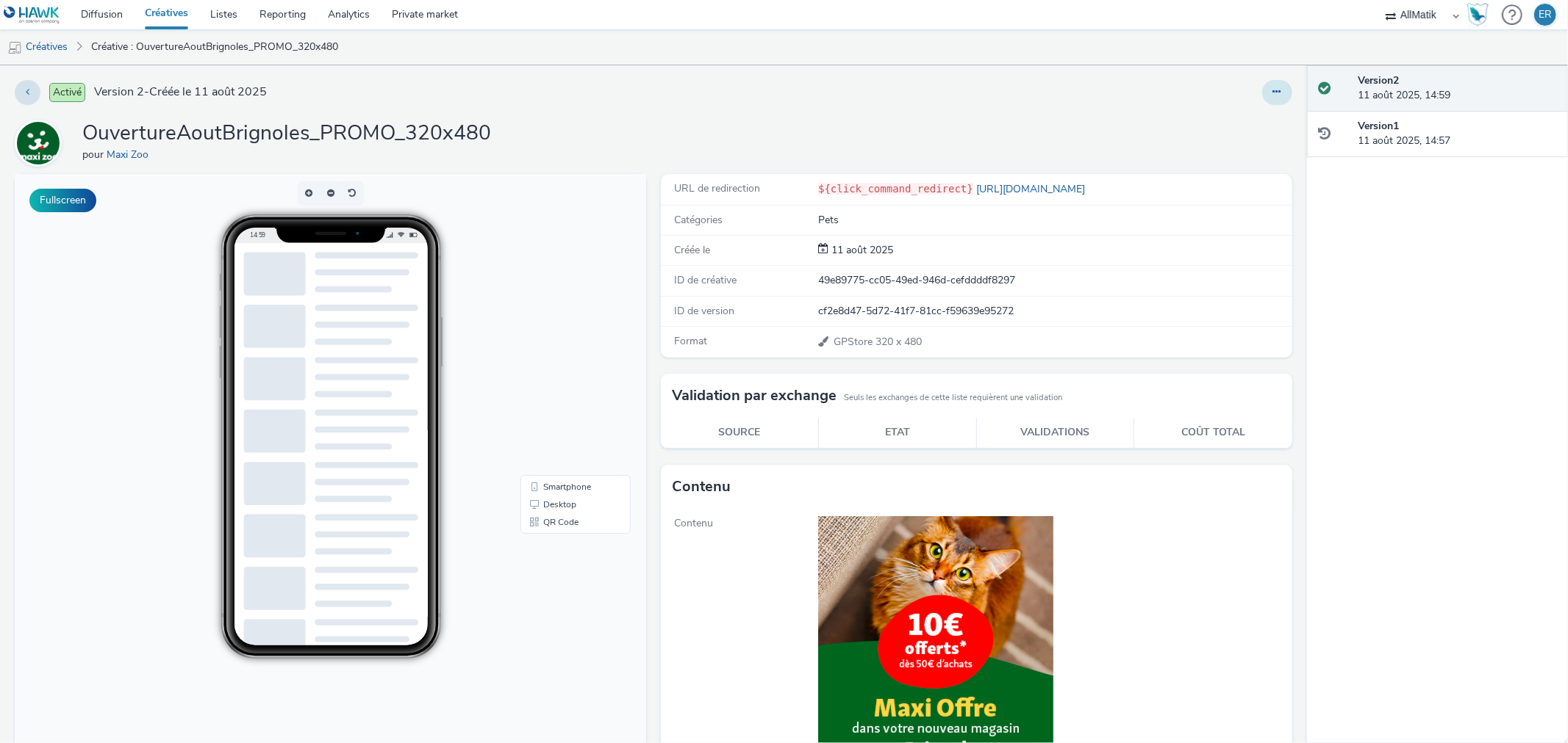
click at [1262, 92] on button at bounding box center [1277, 93] width 30 height 25
click at [1267, 144] on link "Dupliquer" at bounding box center [1236, 152] width 111 height 29
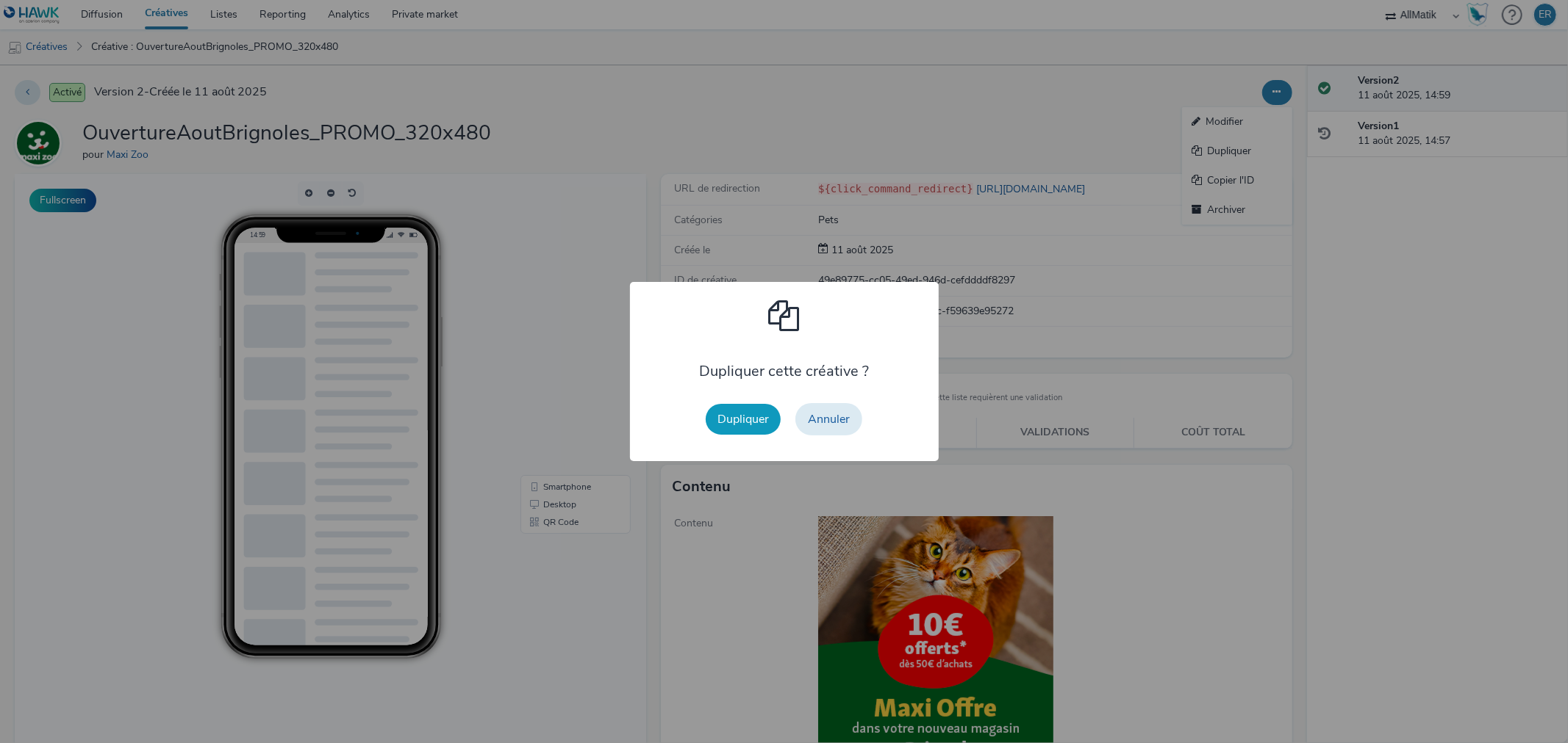
click at [732, 424] on button "Dupliquer" at bounding box center [742, 419] width 75 height 31
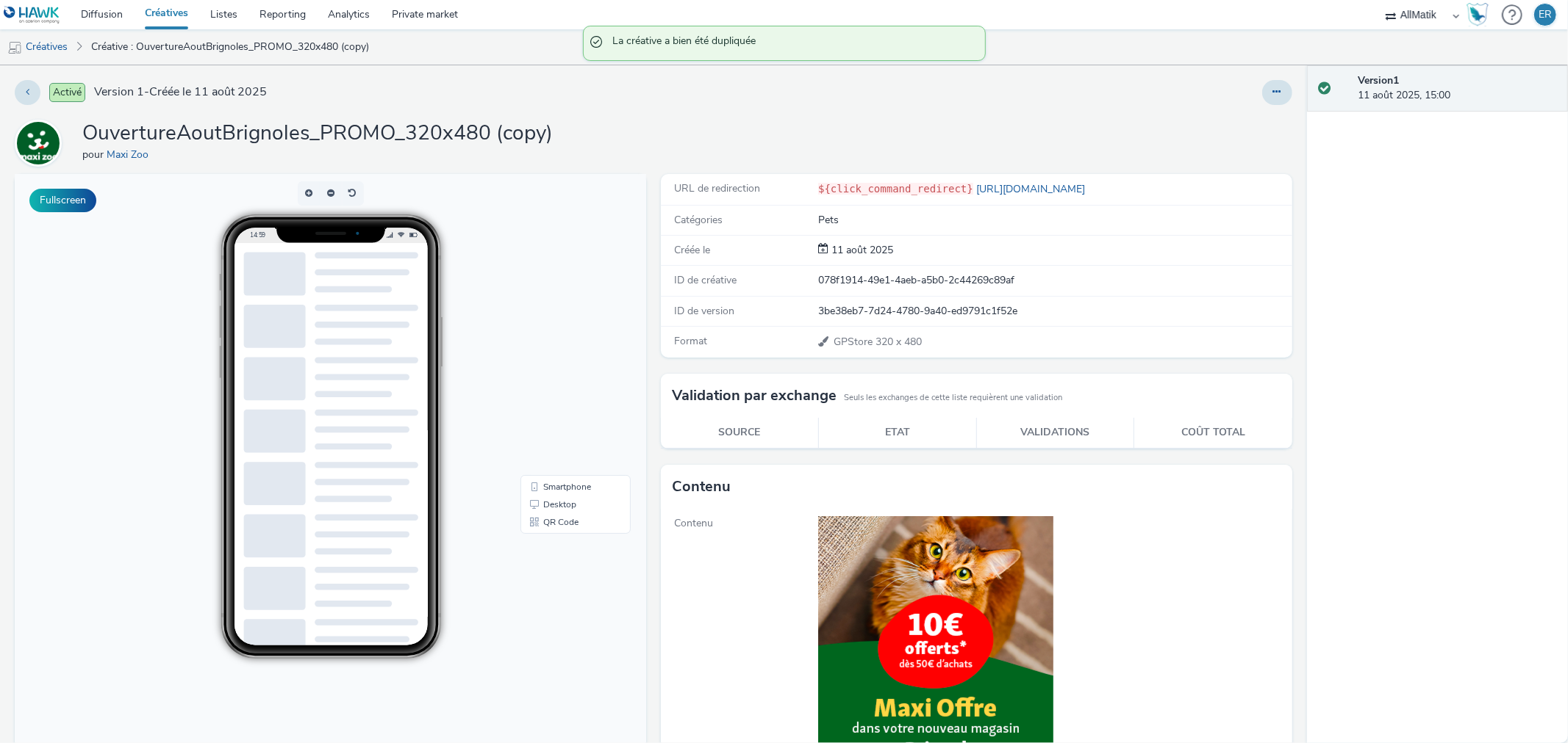
click at [1262, 84] on div at bounding box center [1277, 93] width 30 height 25
click at [1262, 88] on button at bounding box center [1277, 93] width 30 height 25
click at [1242, 112] on link "Modifier" at bounding box center [1236, 122] width 111 height 29
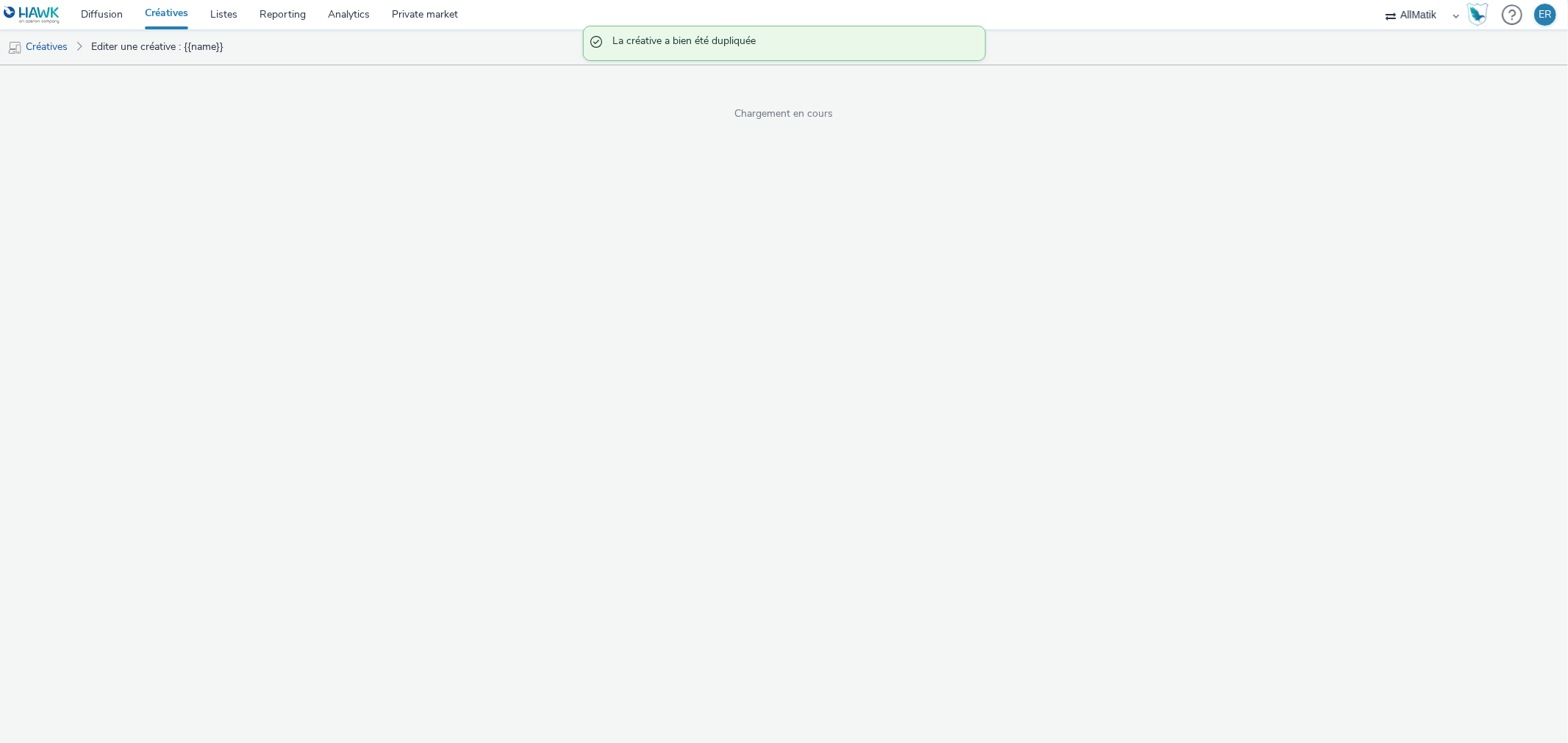
select select "1"
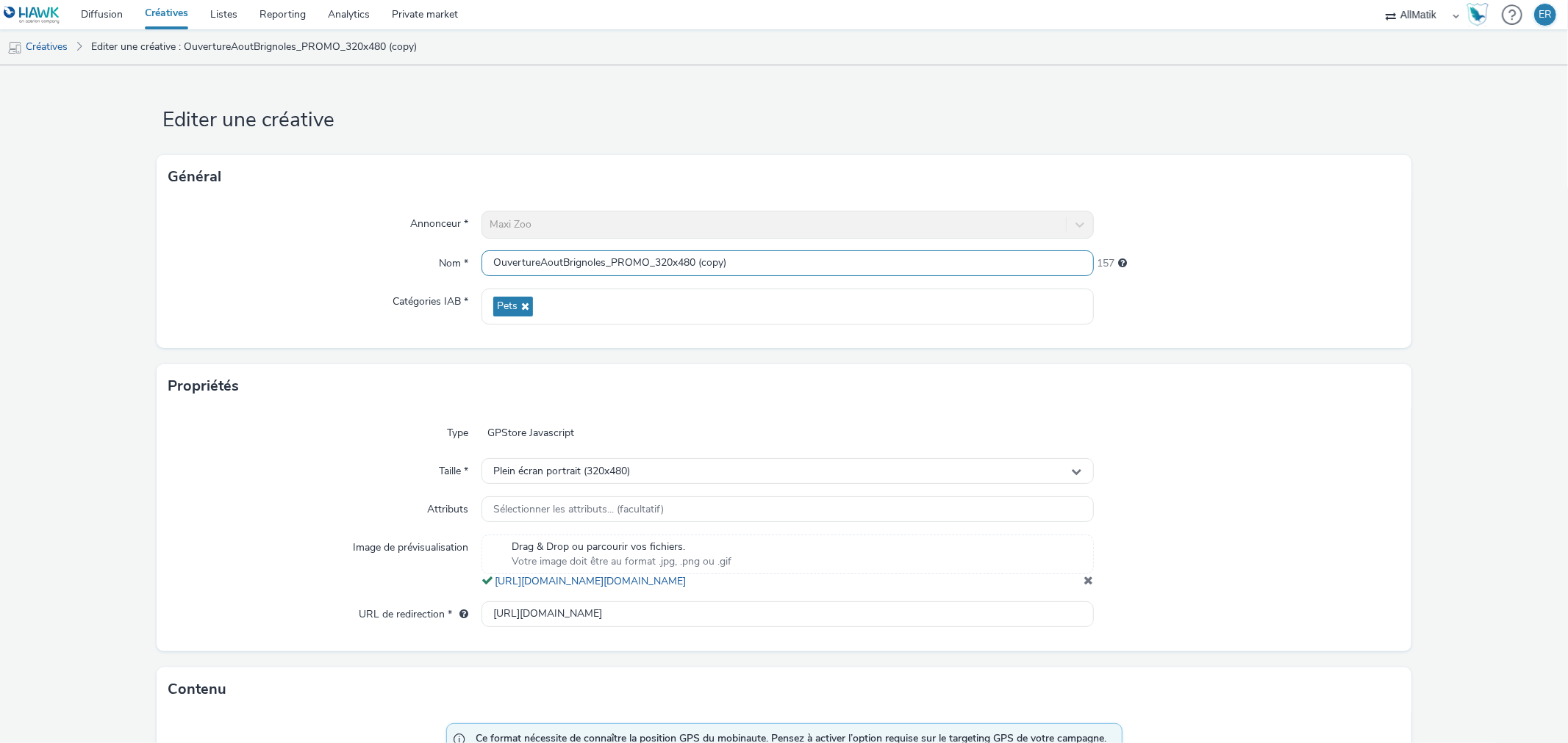
drag, startPoint x: 655, startPoint y: 261, endPoint x: 822, endPoint y: 255, distance: 167.1
click at [822, 255] on input "OuvertureAoutBrignoles_PROMO_320x480 (copy)" at bounding box center [786, 263] width 611 height 25
type input "OuvertureAoutBrignoles_PROMO_300x250"
click at [664, 462] on div "Plein écran portrait (320x480)" at bounding box center [786, 471] width 611 height 25
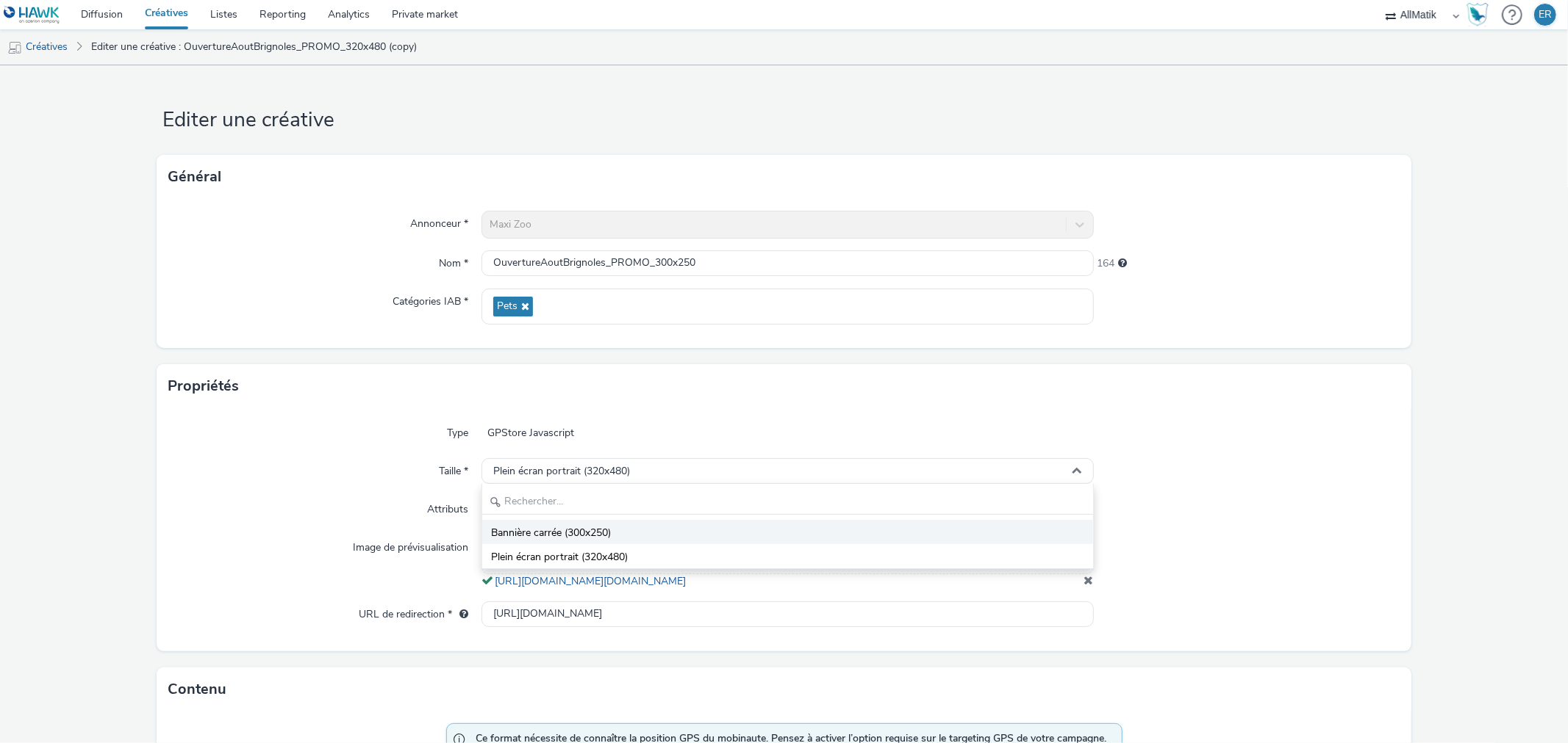
click at [642, 540] on li "Bannière carrée (300x250)" at bounding box center [787, 532] width 610 height 24
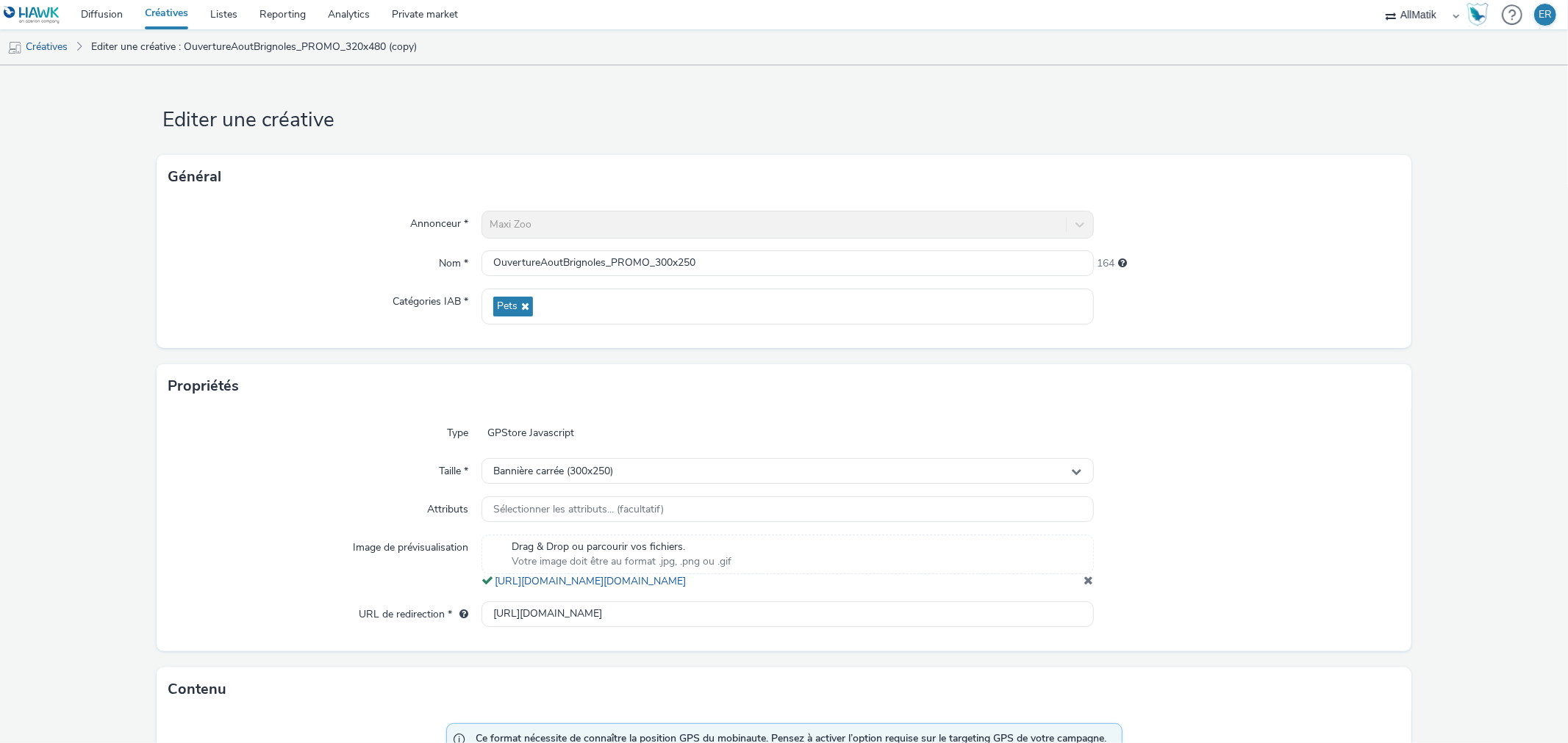
click at [1084, 587] on span at bounding box center [1089, 581] width 10 height 12
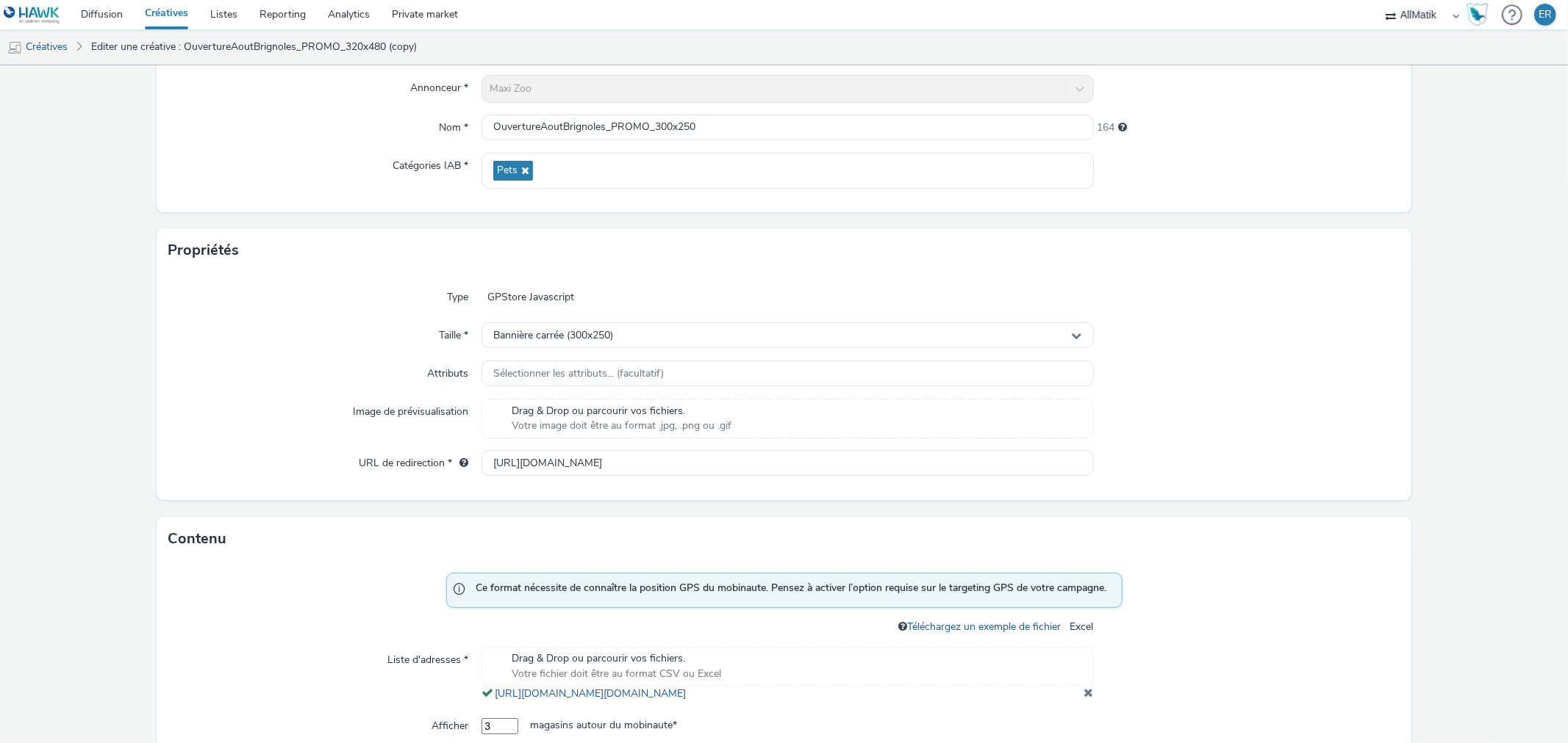
scroll to position [489, 0]
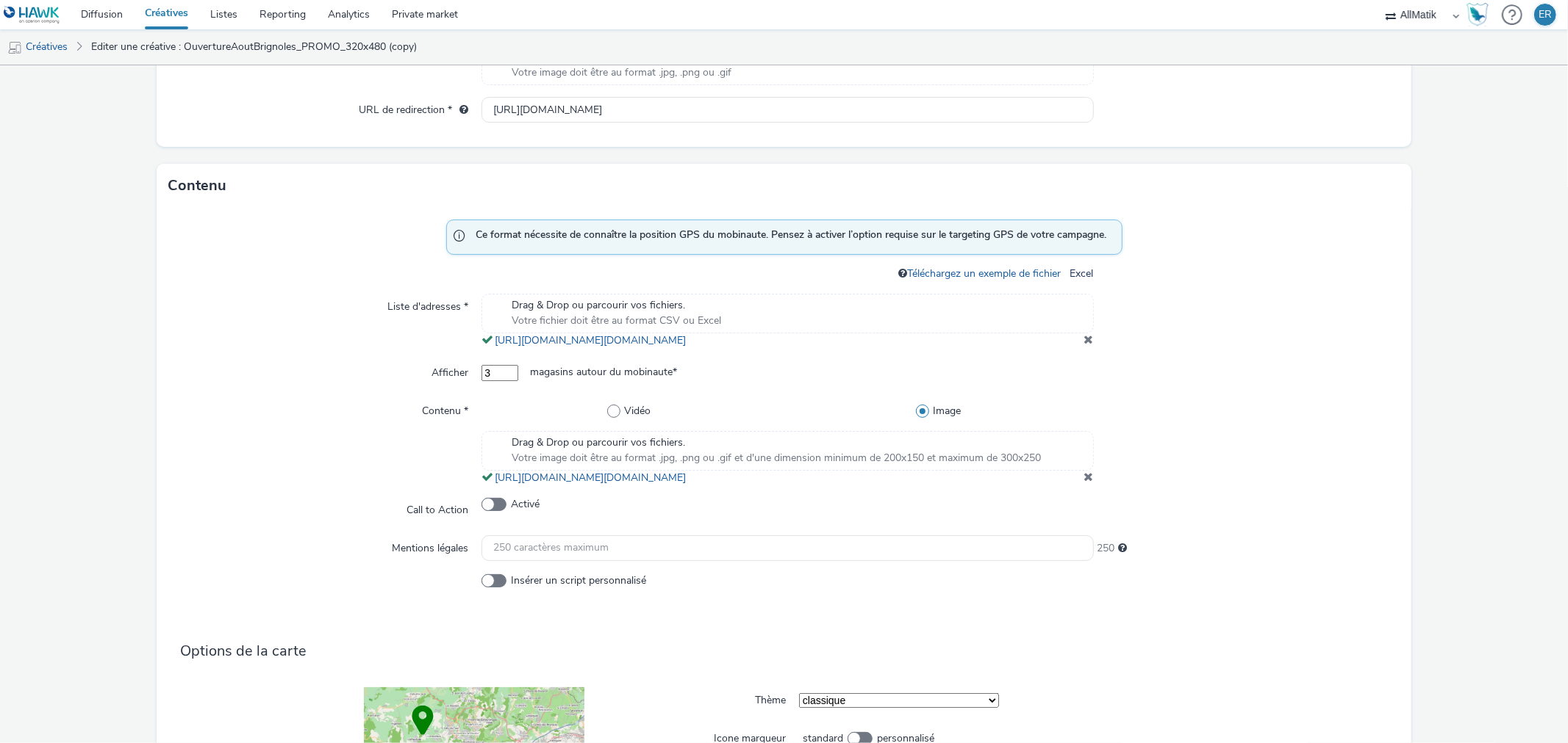
click at [1094, 486] on div at bounding box center [1246, 441] width 306 height 87
click at [1083, 486] on div "Drag & Drop ou parcourir vos fichiers. Votre image doit être au format .jpg, .p…" at bounding box center [786, 459] width 611 height 55
click at [917, 465] on span "Votre image doit être au format .jpg, .png ou .gif et d'une dimension minimum d…" at bounding box center [776, 458] width 529 height 15
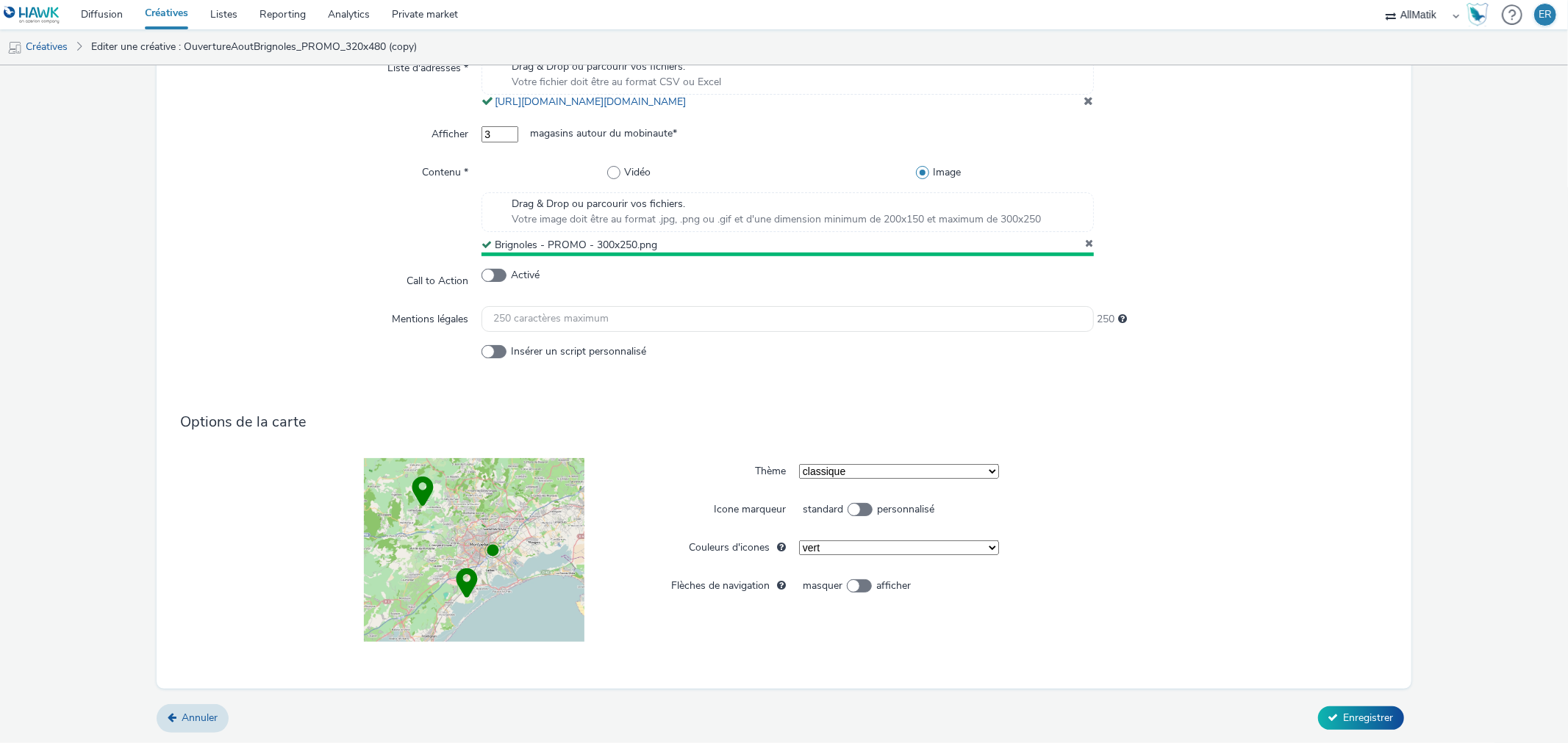
scroll to position [739, 0]
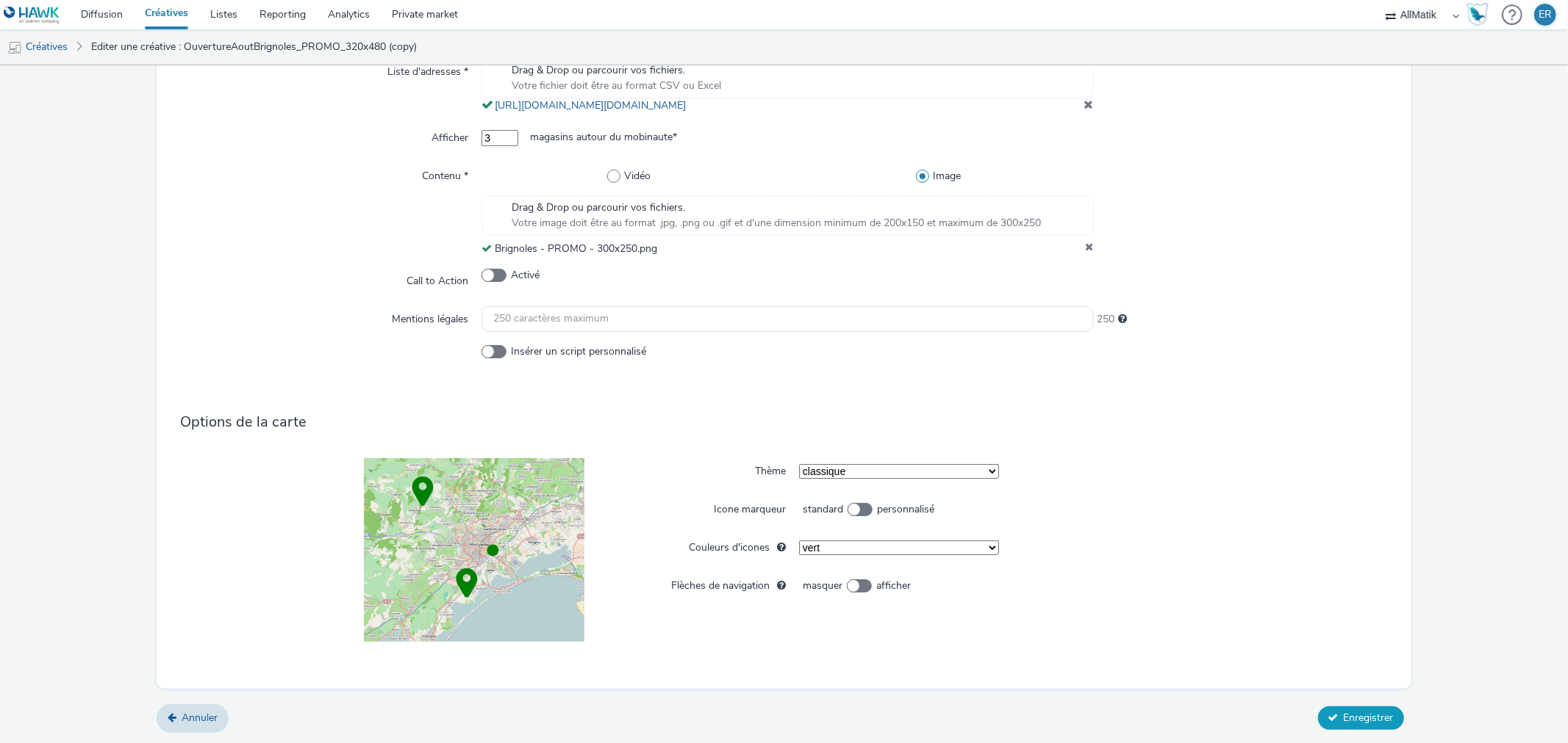
click at [1327, 721] on button "Enregistrer" at bounding box center [1361, 719] width 86 height 23
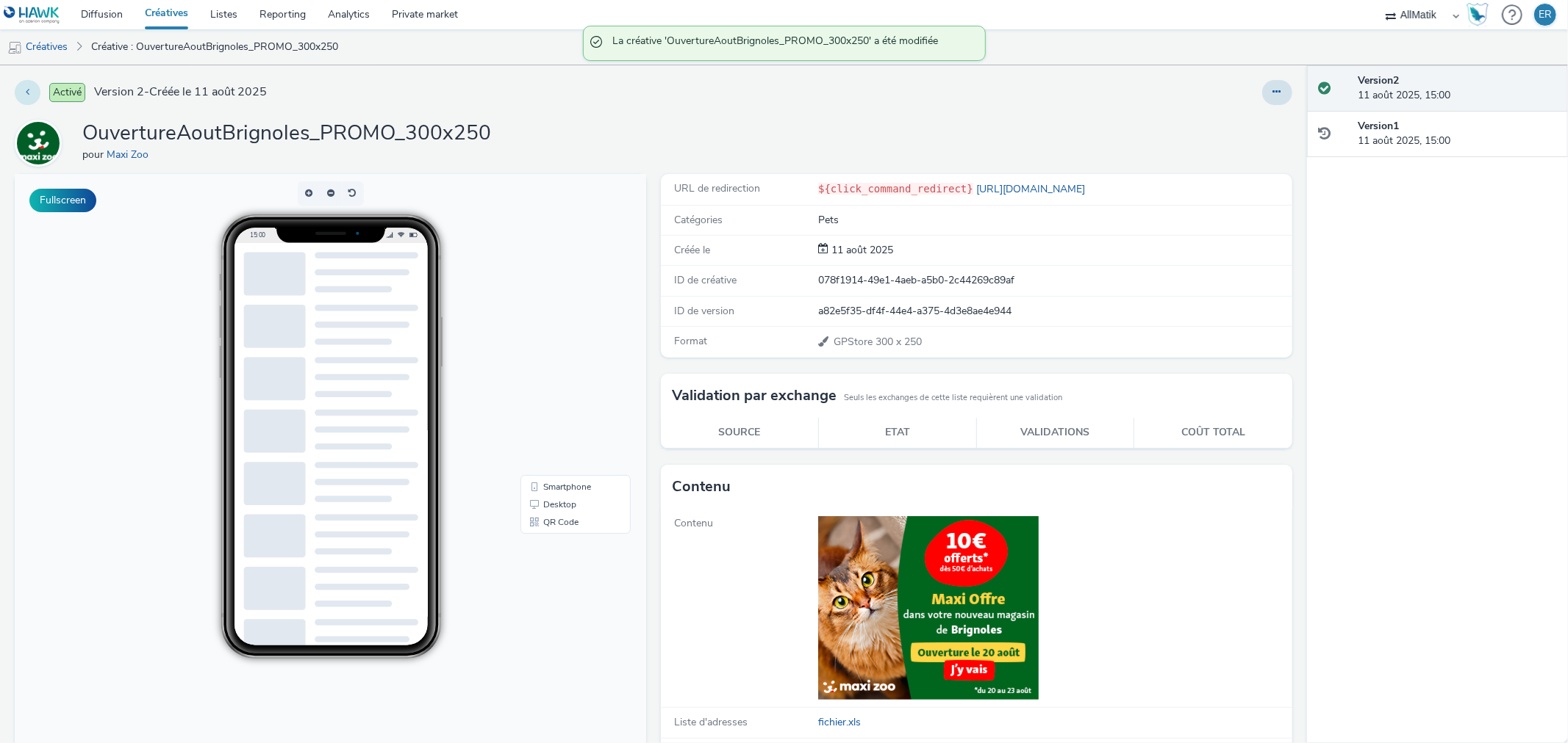
click at [37, 94] on button at bounding box center [27, 93] width 25 height 25
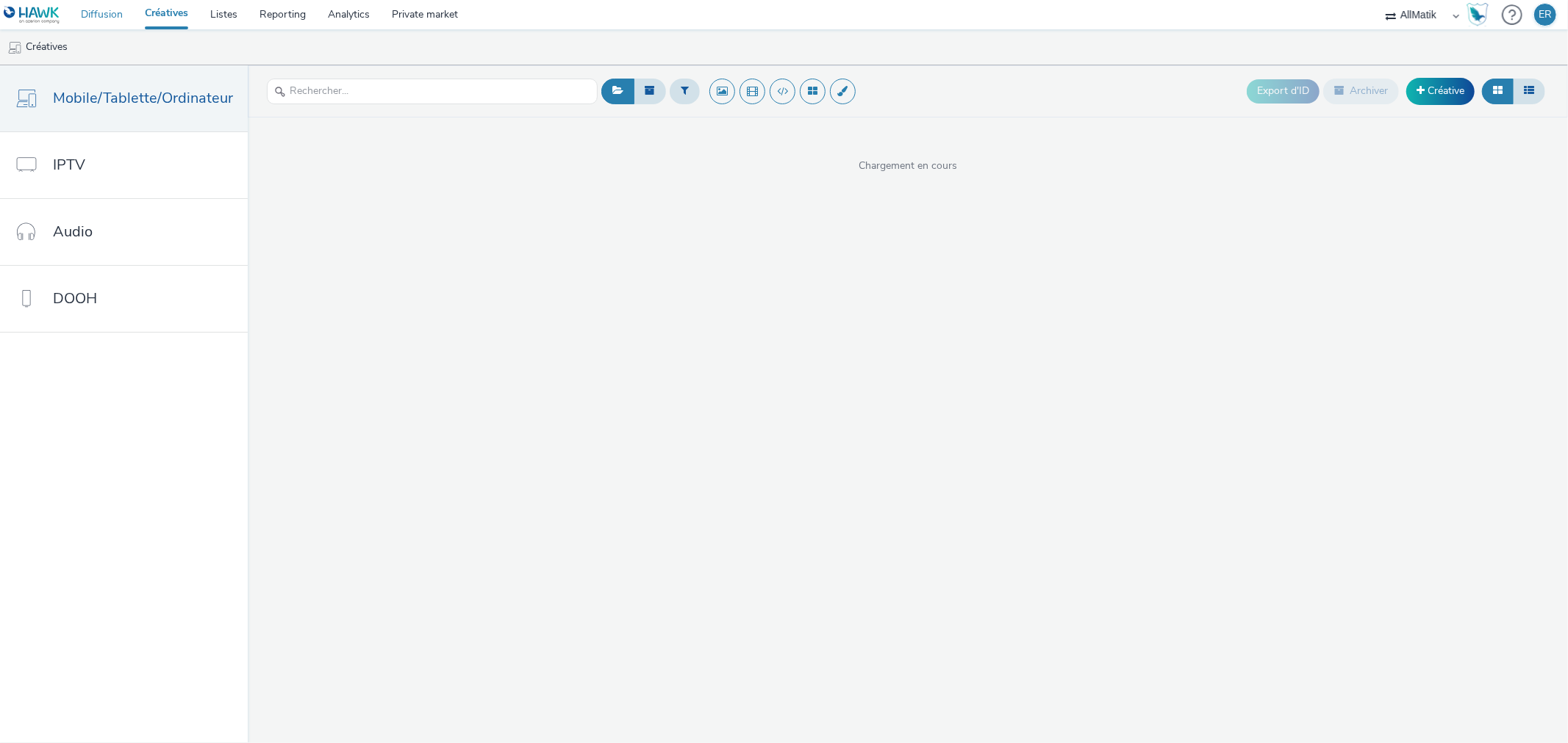
click at [117, 8] on link "Diffusion" at bounding box center [101, 15] width 64 height 29
